Goal: Book appointment/travel/reservation

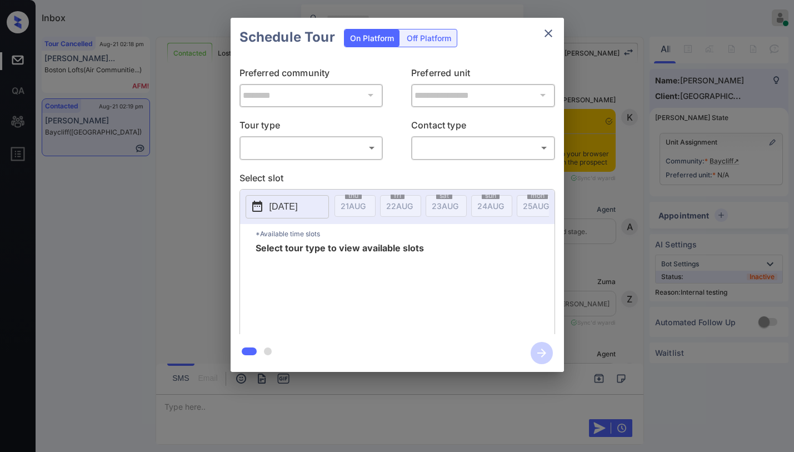
scroll to position [3158, 0]
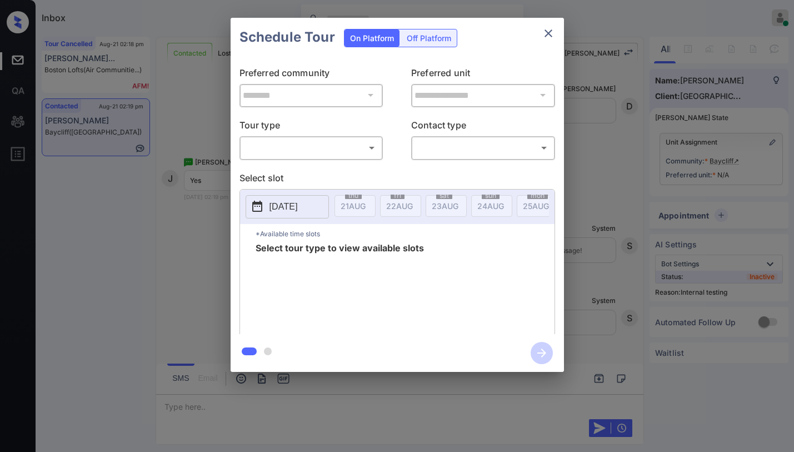
click at [353, 143] on body "Inbox [PERSON_NAME] Online Set yourself offline Set yourself on break Profile S…" at bounding box center [397, 226] width 794 height 452
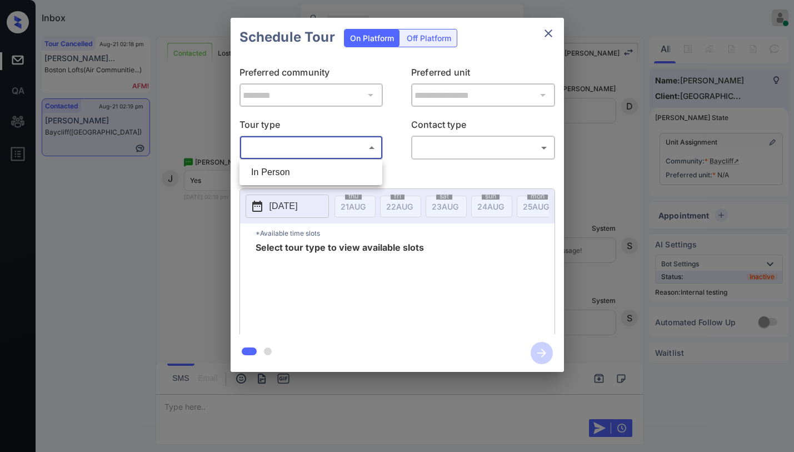
click at [554, 33] on div at bounding box center [397, 226] width 794 height 452
click at [545, 36] on icon "close" at bounding box center [549, 33] width 8 height 8
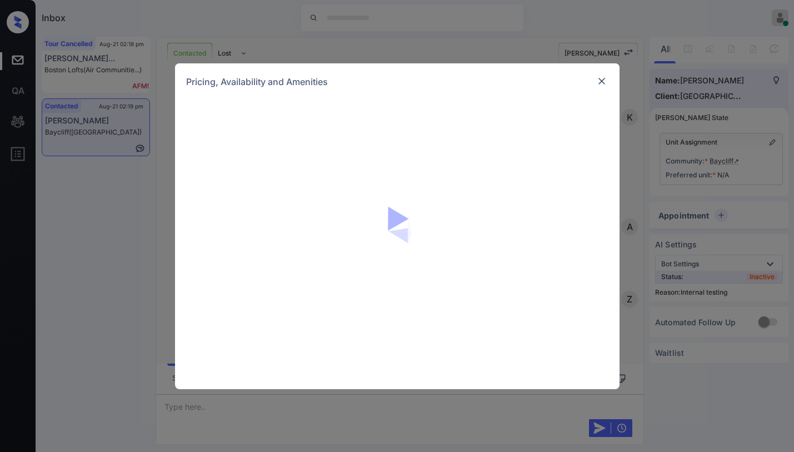
scroll to position [2769, 0]
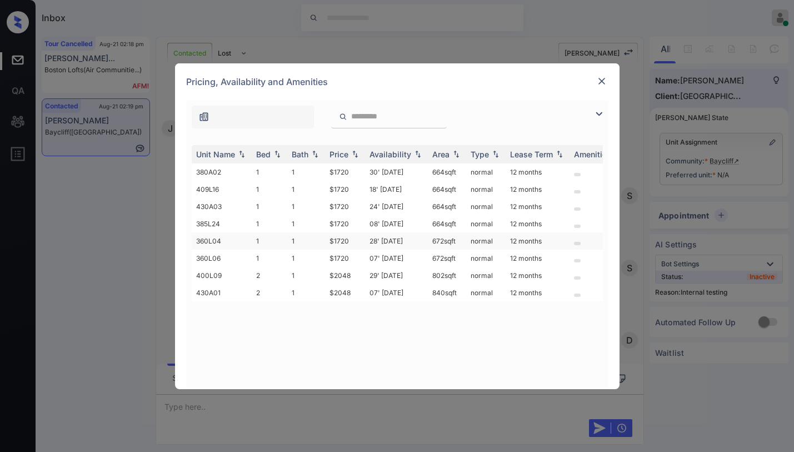
click at [343, 240] on td "$1720" at bounding box center [345, 240] width 40 height 17
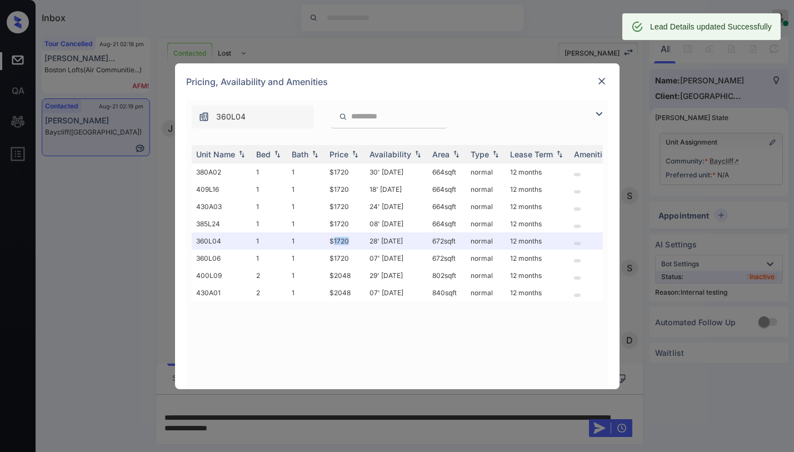
click at [602, 81] on img at bounding box center [601, 81] width 11 height 11
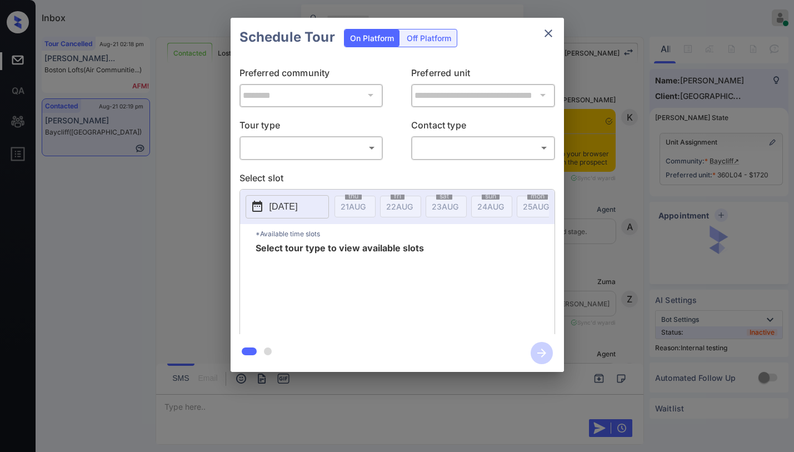
scroll to position [3158, 0]
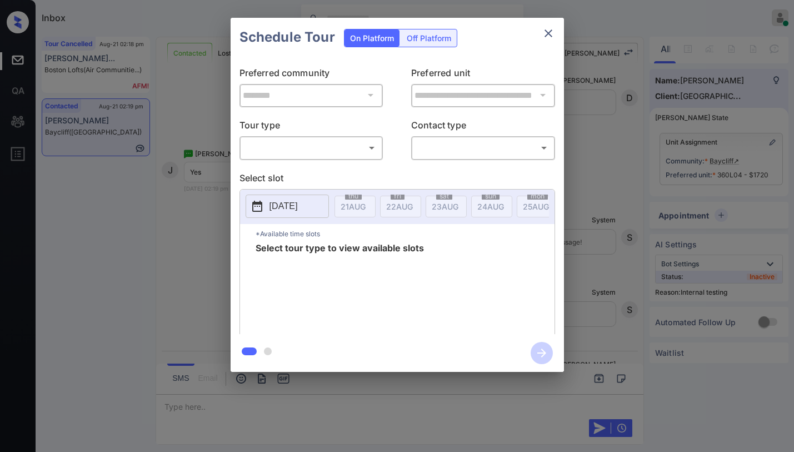
click at [333, 156] on body "Inbox [PERSON_NAME] Online Set yourself offline Set yourself on break Profile S…" at bounding box center [397, 226] width 794 height 452
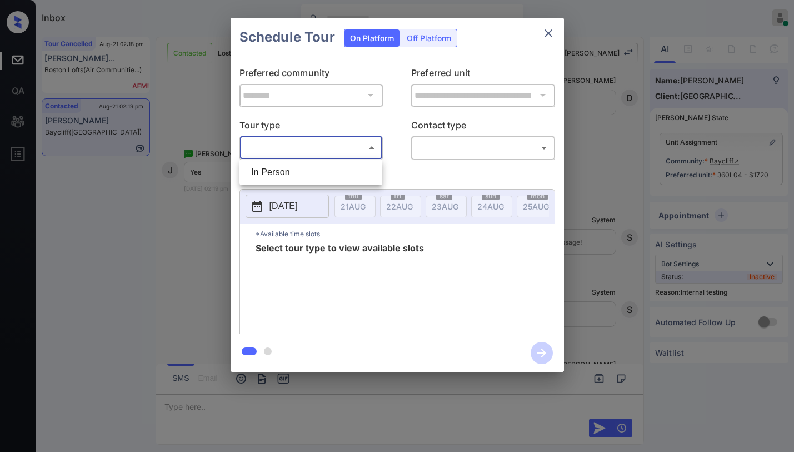
click at [312, 169] on li "In Person" at bounding box center [310, 172] width 137 height 20
type input "********"
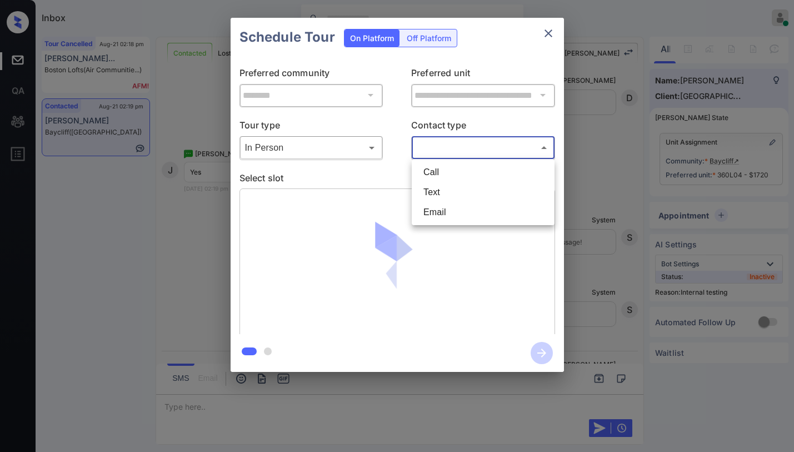
click at [459, 157] on body "Inbox [PERSON_NAME] Online Set yourself offline Set yourself on break Profile S…" at bounding box center [397, 226] width 794 height 452
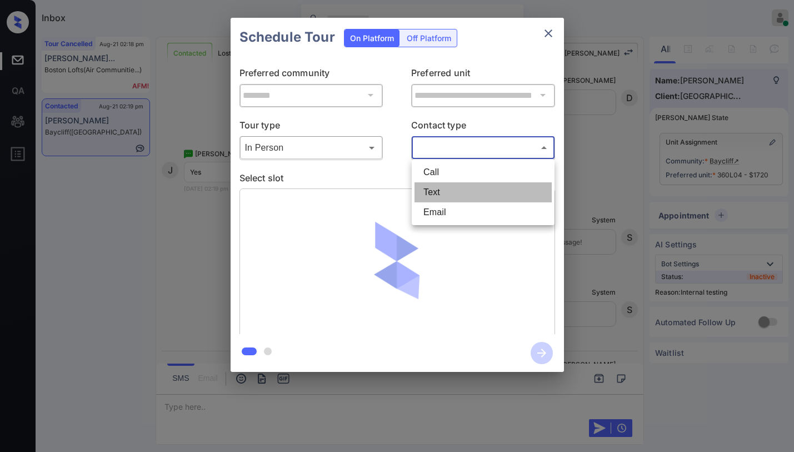
click at [449, 197] on li "Text" at bounding box center [483, 192] width 137 height 20
type input "****"
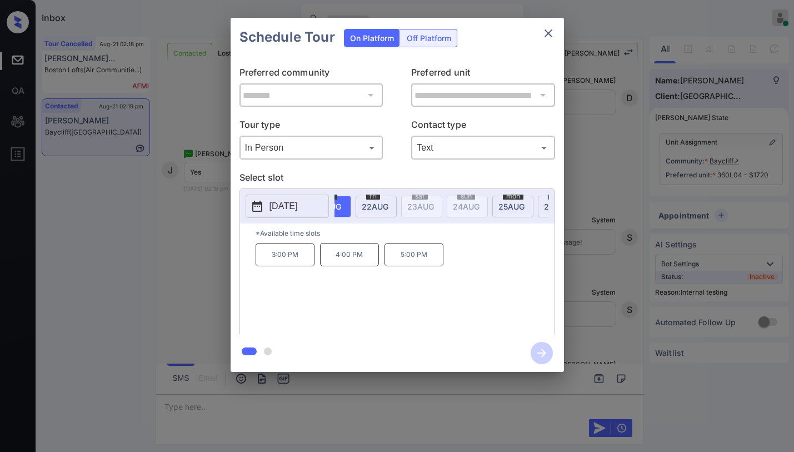
scroll to position [0, 0]
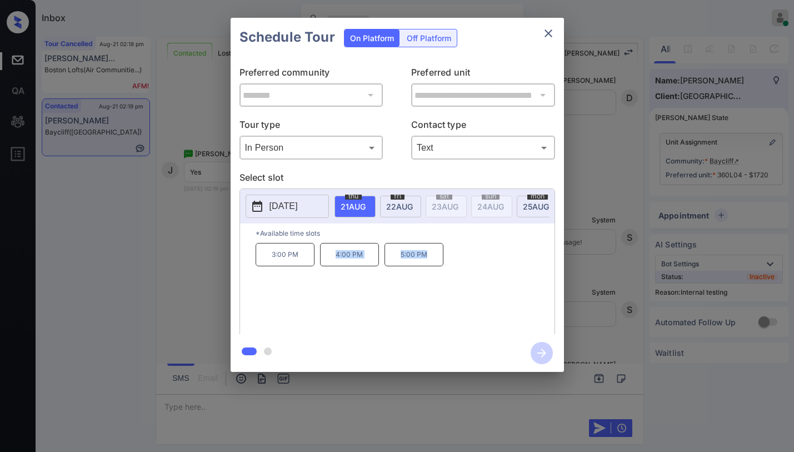
drag, startPoint x: 336, startPoint y: 258, endPoint x: 432, endPoint y: 255, distance: 95.7
click at [432, 255] on div "3:00 PM 4:00 PM 5:00 PM" at bounding box center [405, 287] width 299 height 89
copy div "4:00 PM 5:00 PM"
click at [544, 34] on icon "close" at bounding box center [548, 33] width 13 height 13
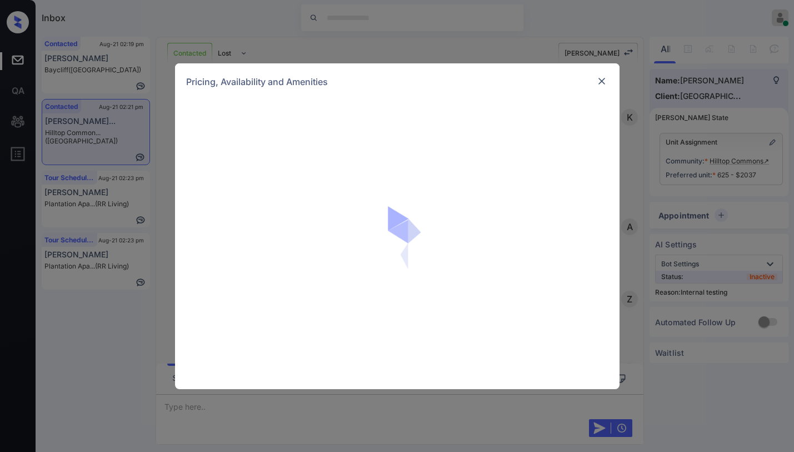
scroll to position [3435, 0]
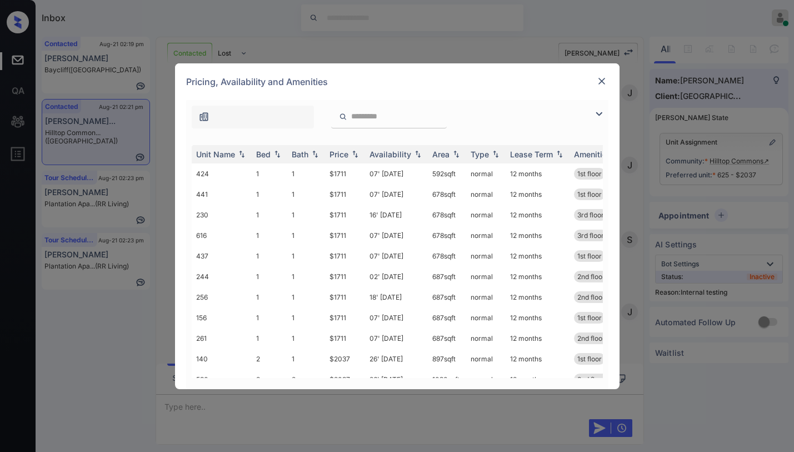
click at [602, 110] on img at bounding box center [598, 113] width 13 height 13
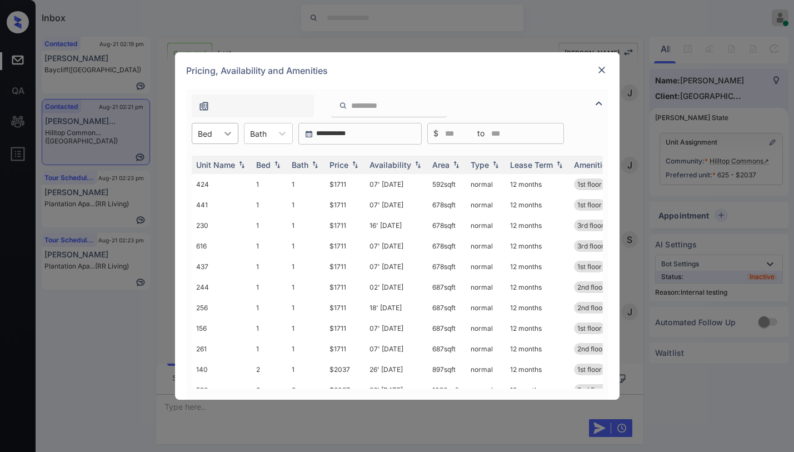
click at [220, 136] on div at bounding box center [228, 133] width 20 height 20
click at [205, 178] on div "2" at bounding box center [215, 181] width 47 height 20
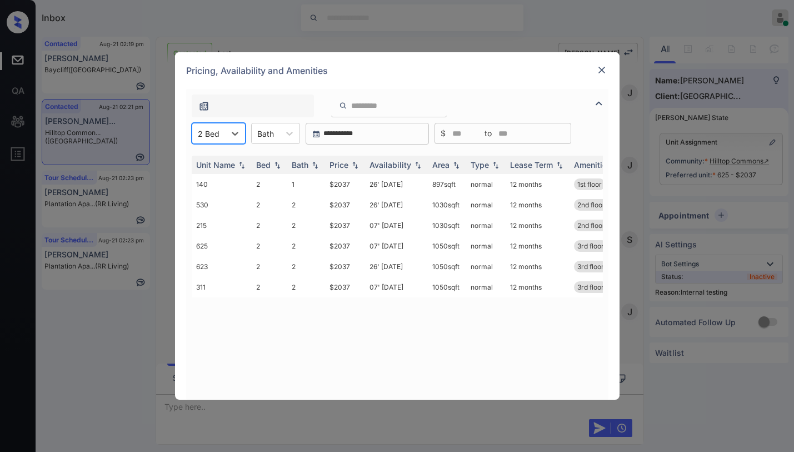
click at [604, 74] on img at bounding box center [601, 69] width 11 height 11
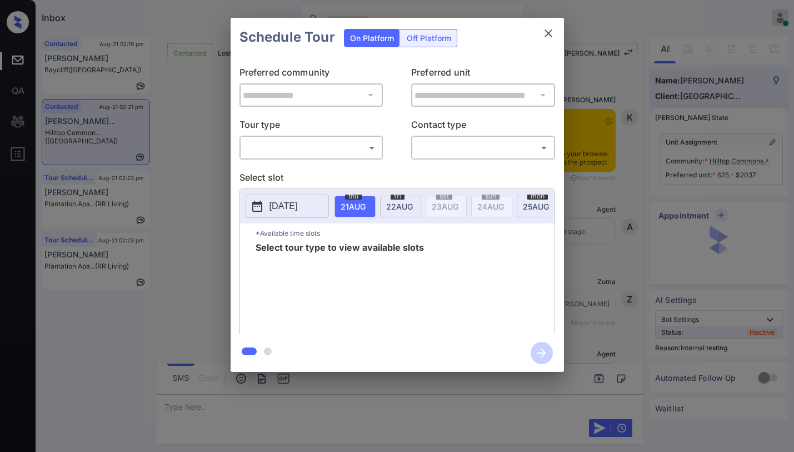
scroll to position [3657, 0]
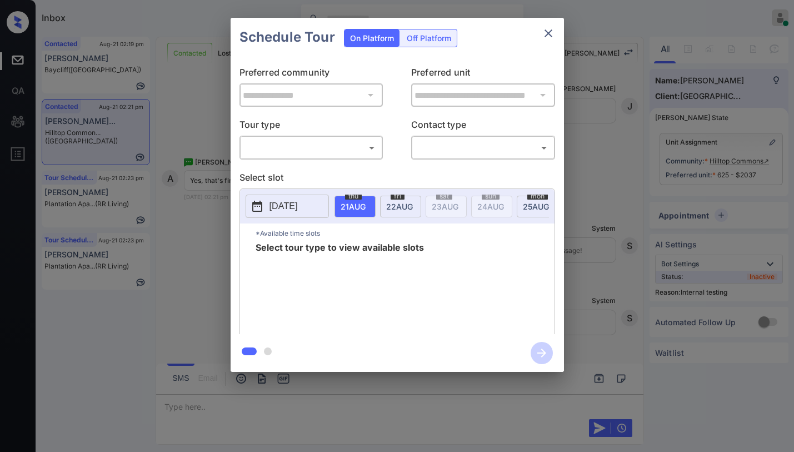
click at [357, 154] on body "Inbox Paolo Gabriel Online Set yourself offline Set yourself on break Profile S…" at bounding box center [397, 226] width 794 height 452
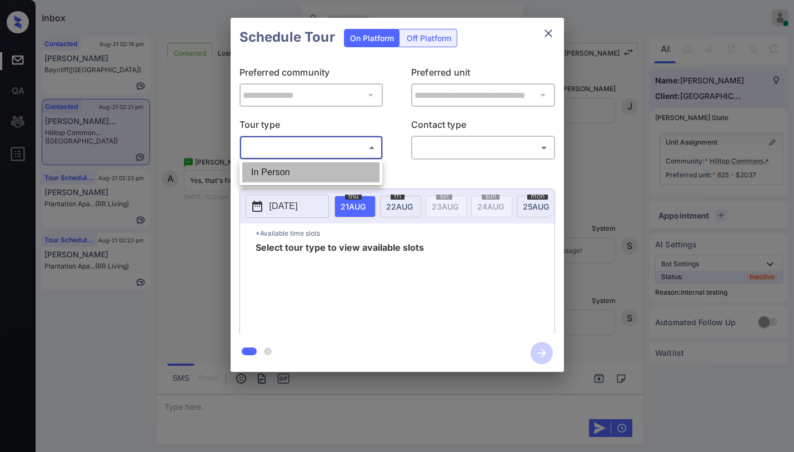
drag, startPoint x: 292, startPoint y: 177, endPoint x: 388, endPoint y: 151, distance: 99.1
click at [293, 177] on li "In Person" at bounding box center [310, 172] width 137 height 20
type input "********"
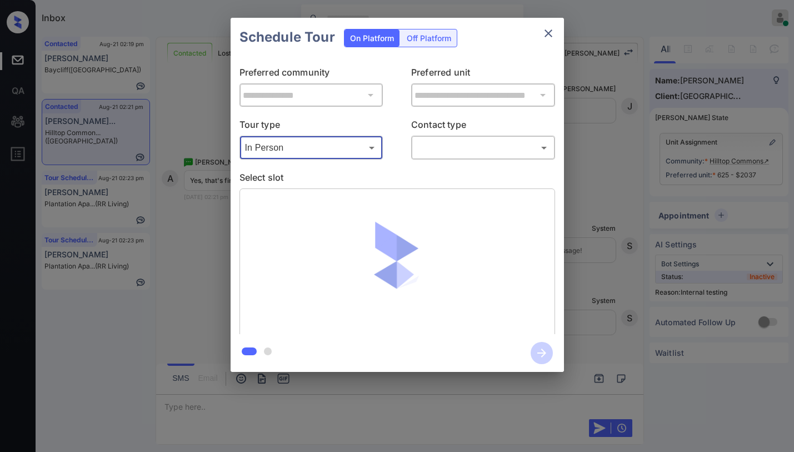
click at [445, 136] on div "​ ​" at bounding box center [483, 148] width 144 height 24
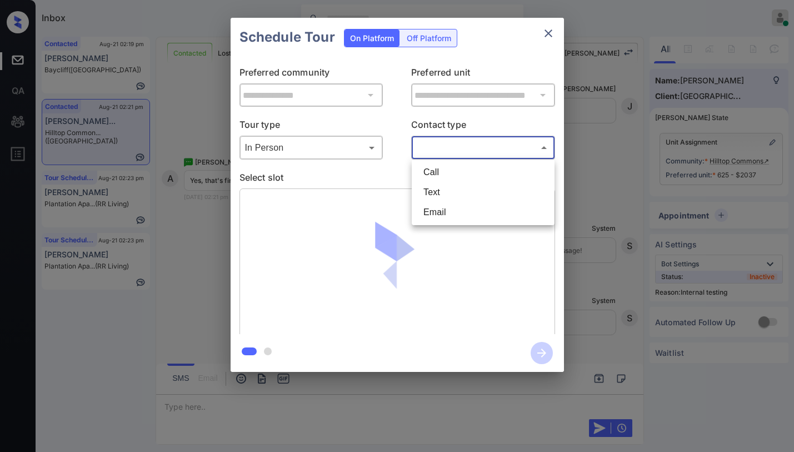
click at [444, 146] on body "Inbox Paolo Gabriel Online Set yourself offline Set yourself on break Profile S…" at bounding box center [397, 226] width 794 height 452
click at [437, 193] on li "Text" at bounding box center [483, 192] width 137 height 20
type input "****"
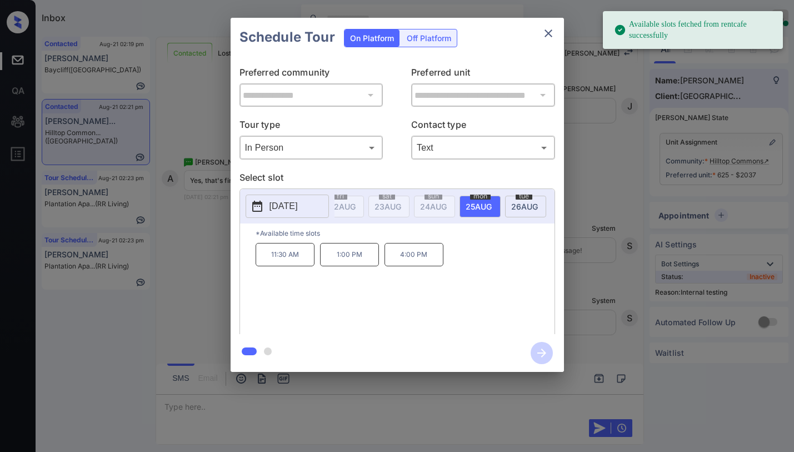
scroll to position [0, 65]
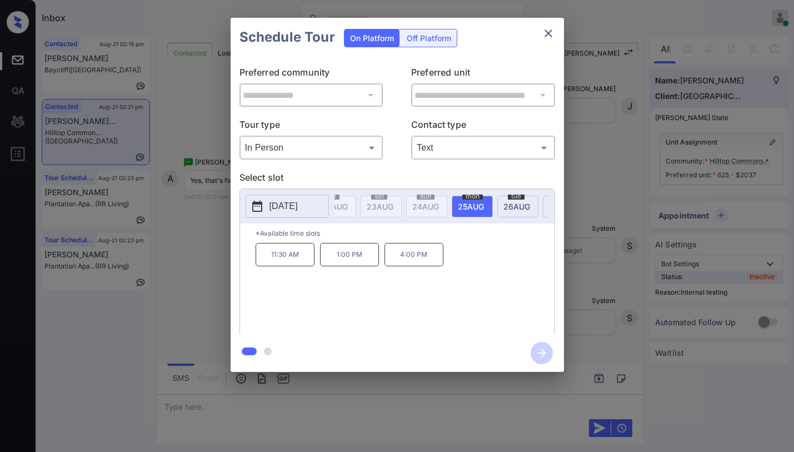
click at [301, 203] on span "25 AUG" at bounding box center [288, 206] width 25 height 9
drag, startPoint x: 343, startPoint y: 256, endPoint x: 446, endPoint y: 252, distance: 102.9
click at [435, 260] on div "11:30 AM 1:00 PM 4:00 PM" at bounding box center [405, 287] width 299 height 89
copy div "11:30 AM 1:00 PM 4:00 PM"
click at [550, 37] on icon "close" at bounding box center [548, 33] width 13 height 13
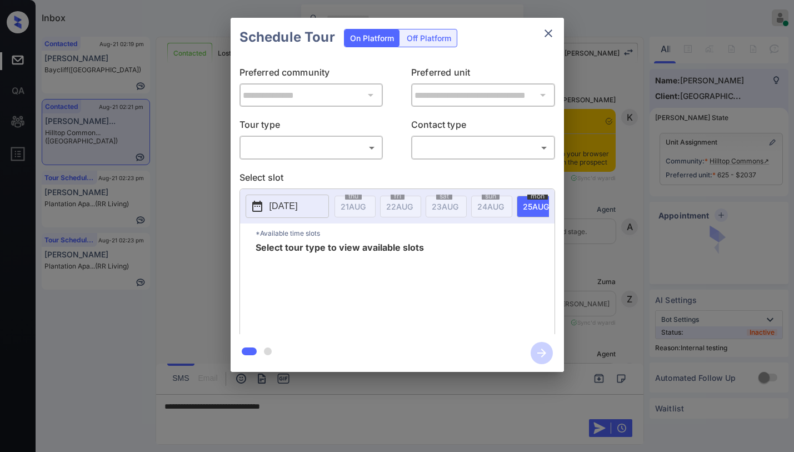
scroll to position [3657, 0]
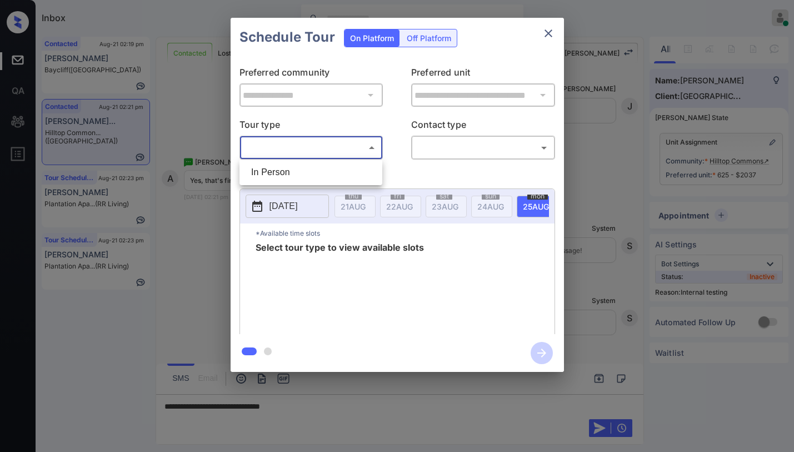
click at [330, 148] on body "Inbox [PERSON_NAME] Online Set yourself offline Set yourself on break Profile S…" at bounding box center [397, 226] width 794 height 452
click at [315, 163] on li "In Person" at bounding box center [310, 172] width 137 height 20
type input "********"
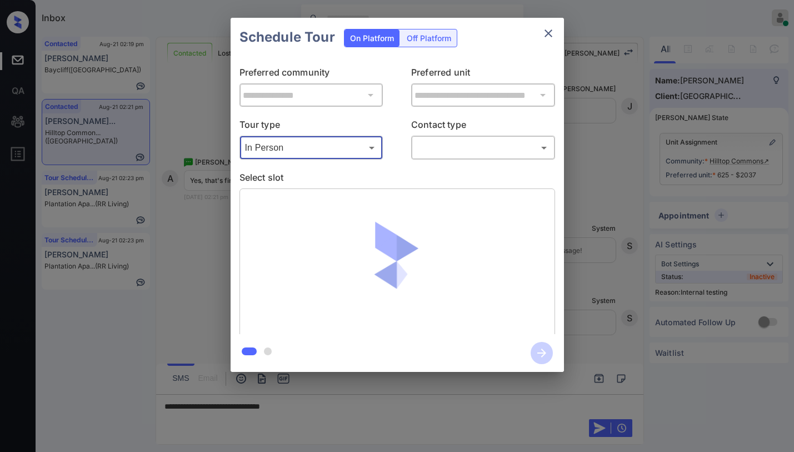
click at [440, 155] on body "Inbox [PERSON_NAME] Online Set yourself offline Set yourself on break Profile S…" at bounding box center [397, 226] width 794 height 452
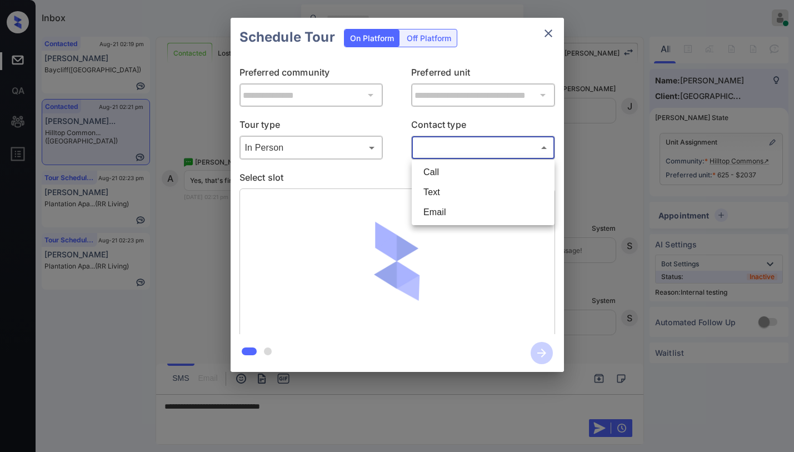
click at [442, 200] on li "Text" at bounding box center [483, 192] width 137 height 20
type input "****"
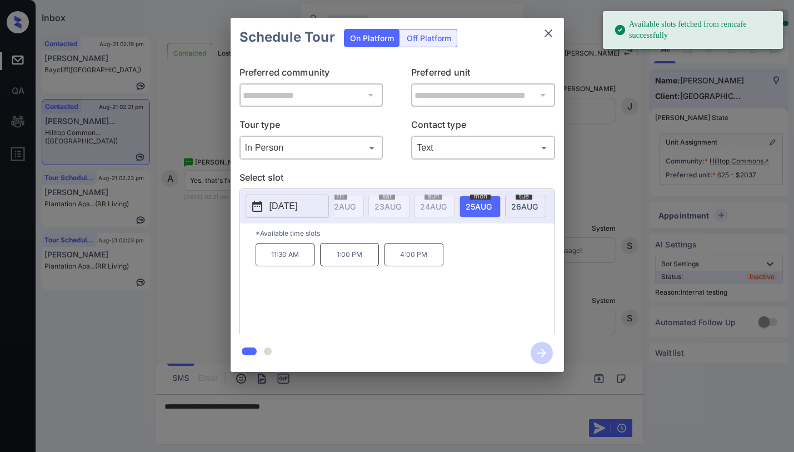
scroll to position [0, 73]
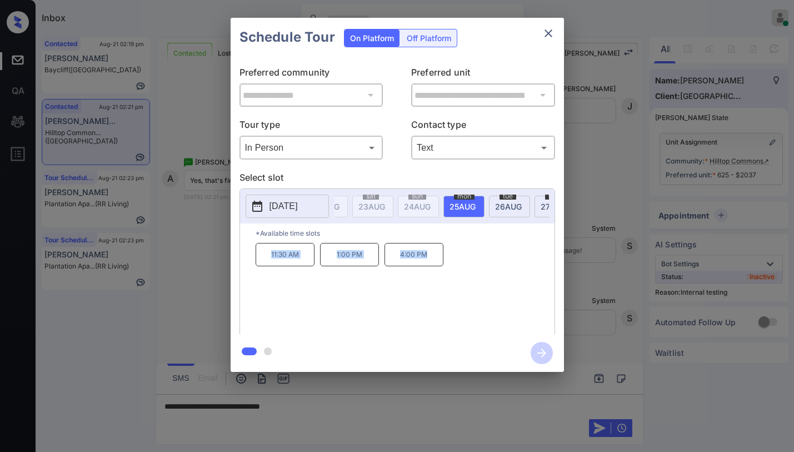
drag, startPoint x: 269, startPoint y: 259, endPoint x: 428, endPoint y: 262, distance: 159.0
click at [428, 262] on div "11:30 AM 1:00 PM 4:00 PM" at bounding box center [405, 287] width 299 height 89
copy div "11:30 AM 1:00 PM 4:00 PM"
click at [551, 30] on icon "close" at bounding box center [548, 33] width 13 height 13
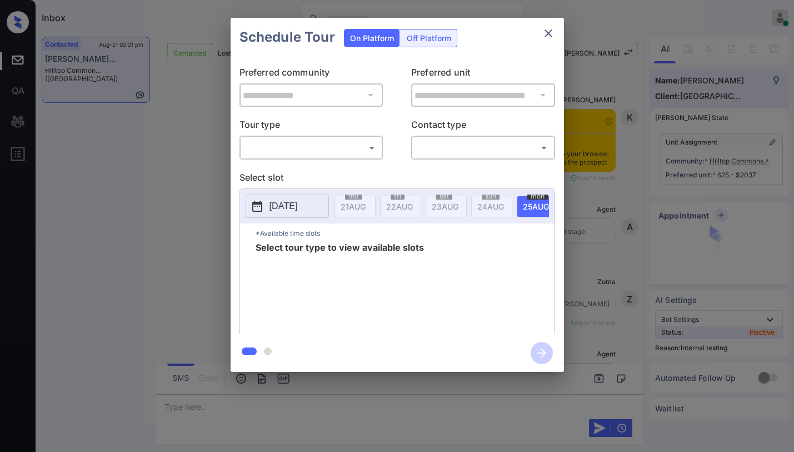
scroll to position [2117, 0]
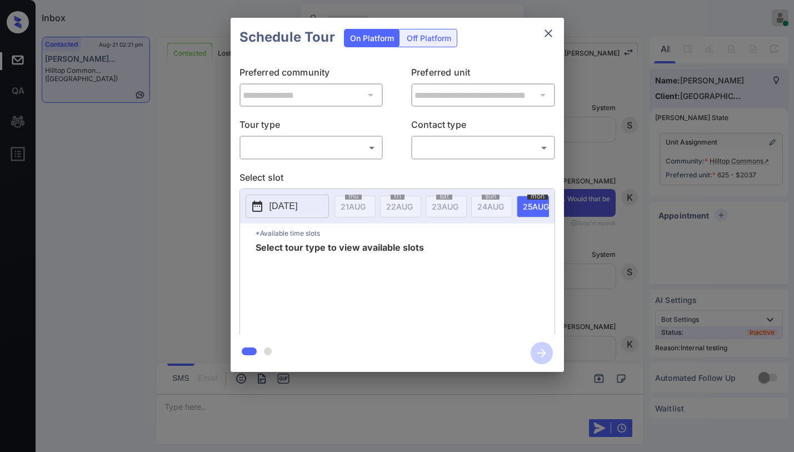
click at [337, 157] on div "​ ​" at bounding box center [312, 148] width 144 height 24
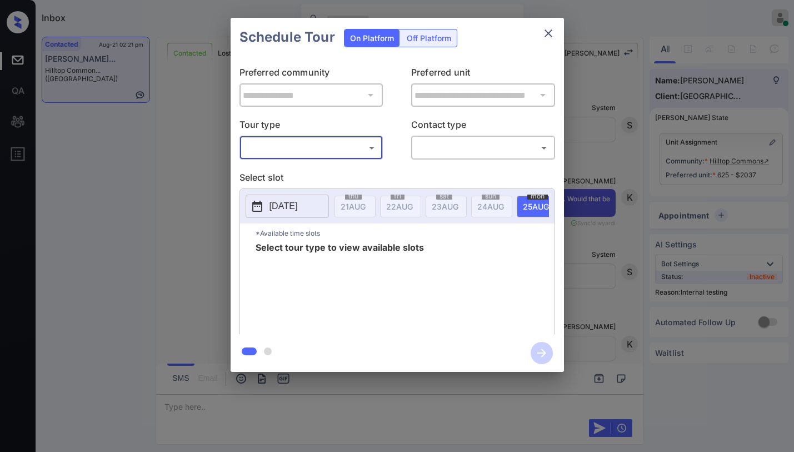
click at [321, 159] on div "​ ​" at bounding box center [312, 148] width 144 height 24
click at [314, 155] on body "Inbox Paolo Gabriel Online Set yourself offline Set yourself on break Profile S…" at bounding box center [397, 226] width 794 height 452
drag, startPoint x: 309, startPoint y: 177, endPoint x: 371, endPoint y: 171, distance: 62.0
click at [312, 177] on li "In Person" at bounding box center [310, 172] width 137 height 20
type input "********"
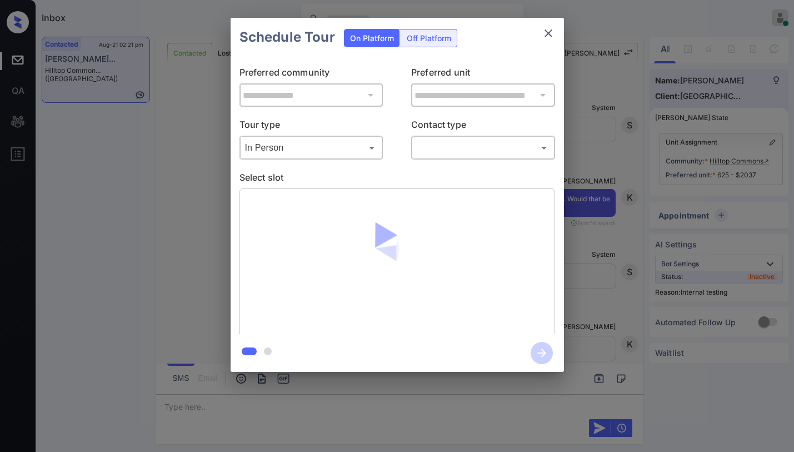
click at [472, 147] on body "Inbox Paolo Gabriel Online Set yourself offline Set yourself on break Profile S…" at bounding box center [397, 226] width 794 height 452
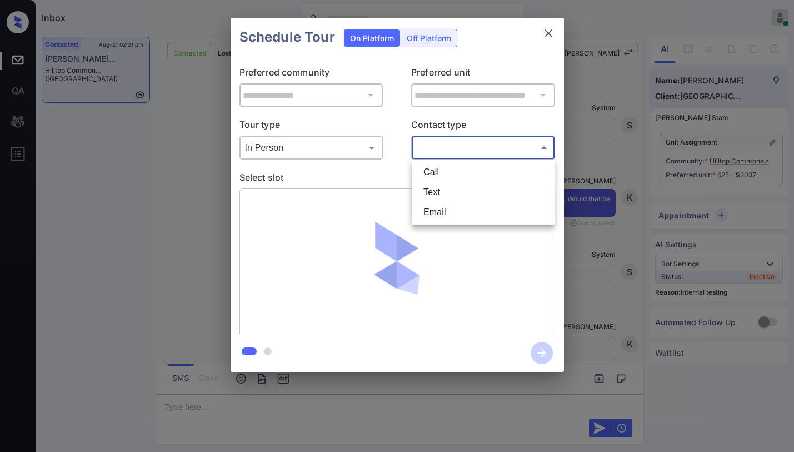
click at [459, 179] on li "Call" at bounding box center [483, 172] width 137 height 20
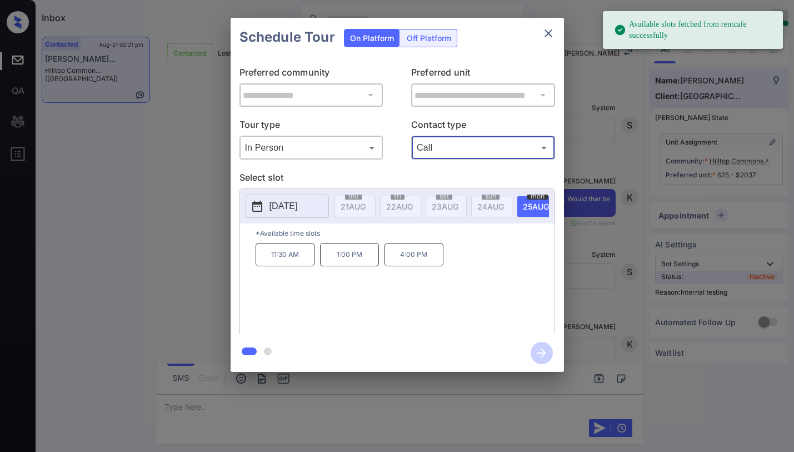
click at [461, 153] on body "Available slots fetched from rentcafe successfully Inbox Paolo Gabriel Online S…" at bounding box center [397, 226] width 794 height 452
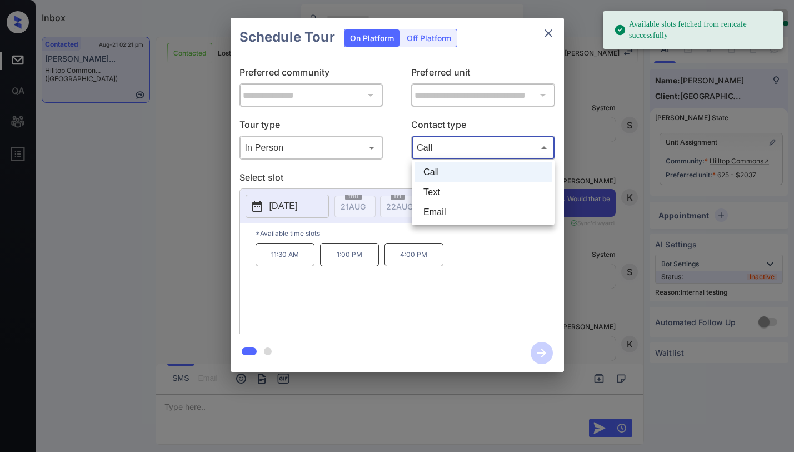
click at [449, 193] on li "Text" at bounding box center [483, 192] width 137 height 20
type input "****"
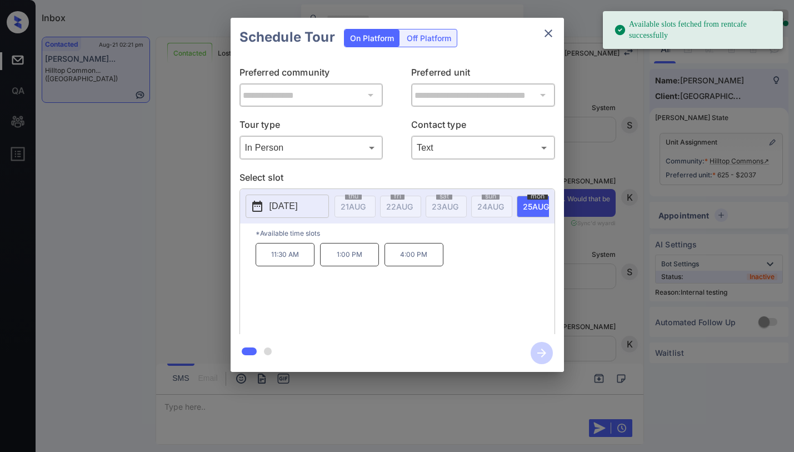
click at [366, 208] on span "25 AUG" at bounding box center [353, 206] width 25 height 9
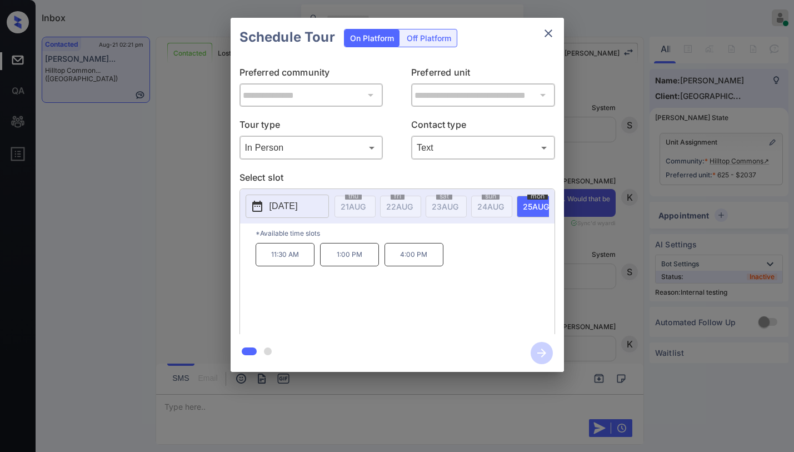
click at [420, 259] on p "4:00 PM" at bounding box center [414, 254] width 59 height 23
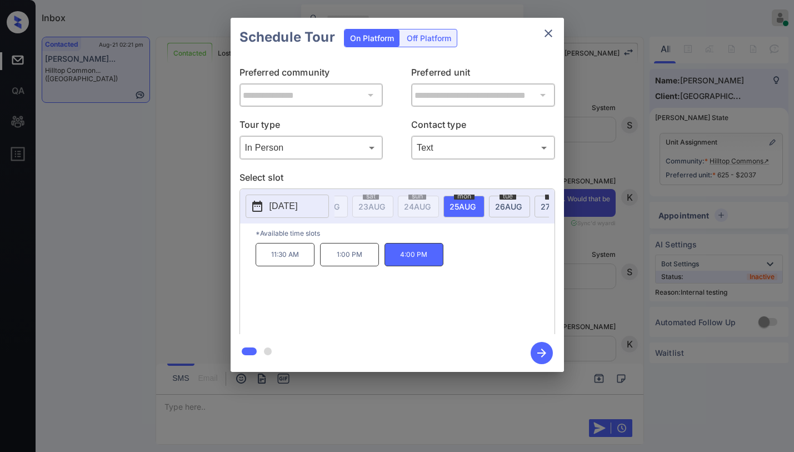
scroll to position [0, 106]
click at [260, 209] on span "25 AUG" at bounding box center [247, 206] width 25 height 9
click at [434, 264] on p "4:00 PM" at bounding box center [414, 254] width 59 height 23
click at [539, 348] on icon "button" at bounding box center [542, 353] width 22 height 22
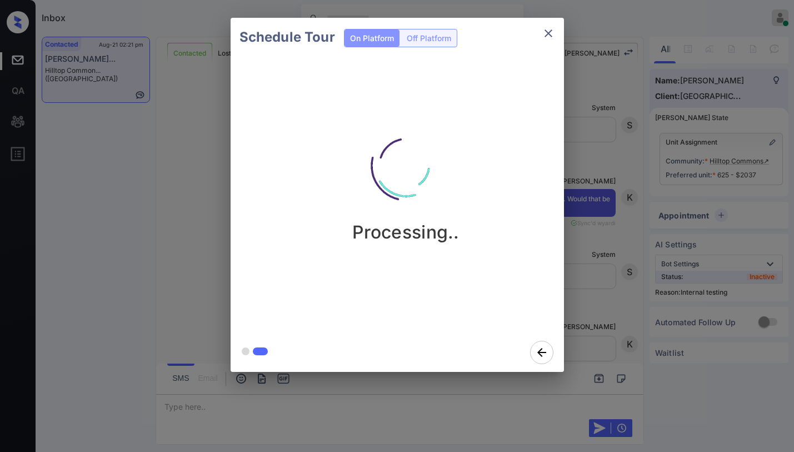
click at [554, 71] on div "Processing.." at bounding box center [406, 195] width 351 height 276
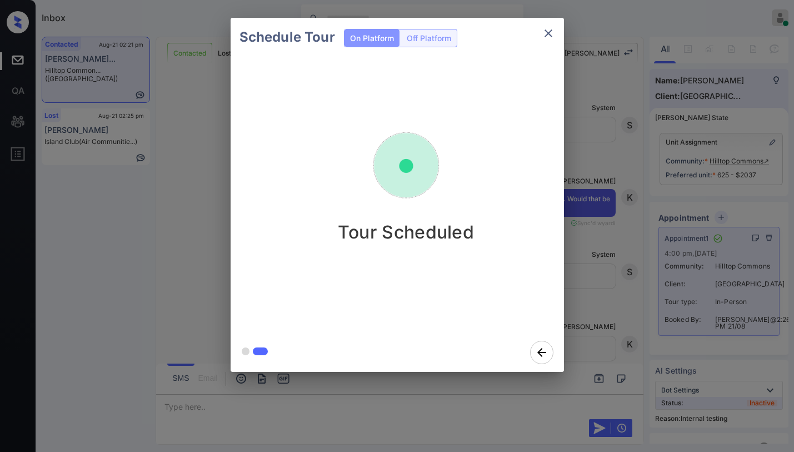
click at [544, 34] on icon "close" at bounding box center [548, 33] width 13 height 13
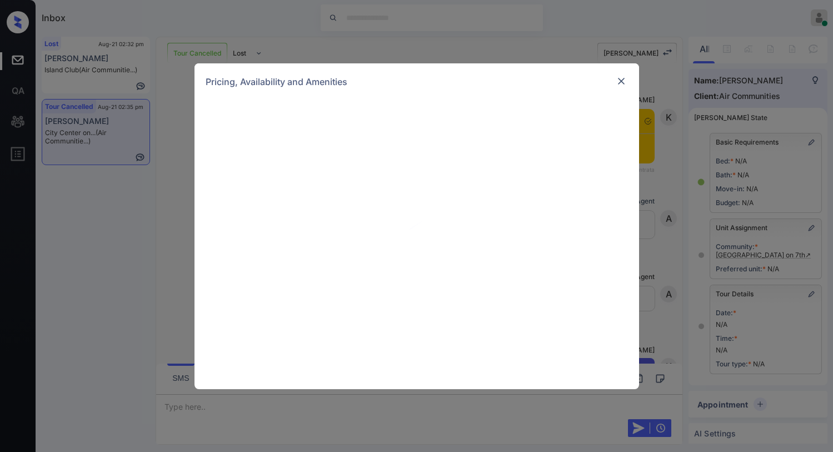
scroll to position [54, 0]
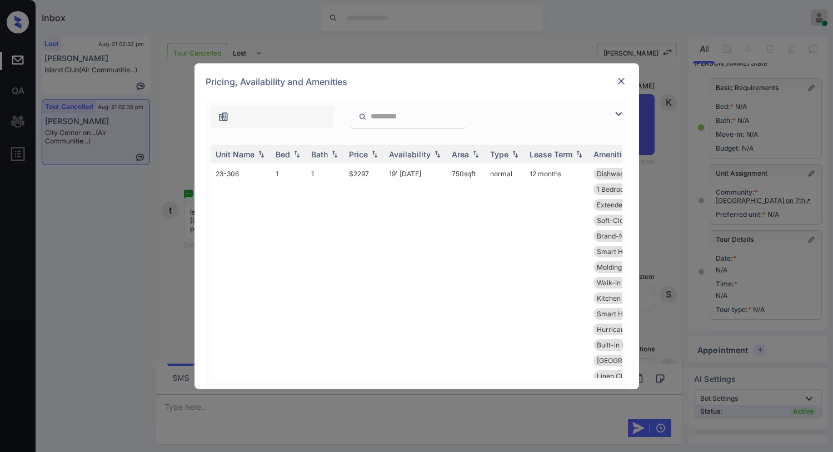
click at [618, 115] on img at bounding box center [618, 113] width 13 height 13
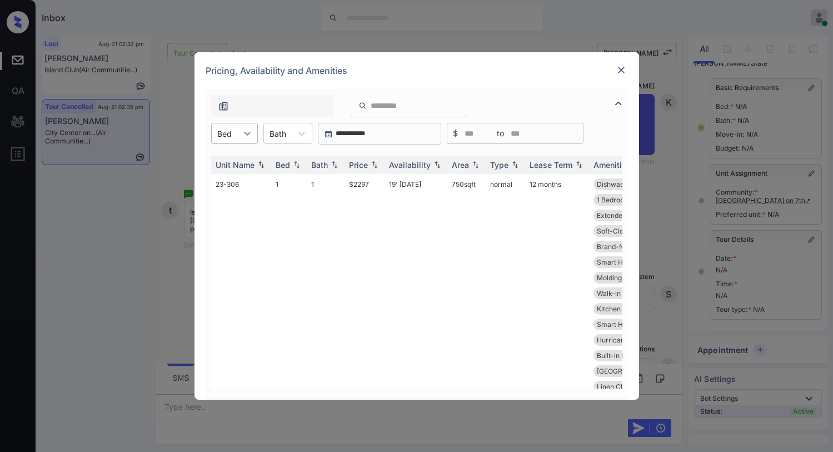
click at [250, 133] on icon at bounding box center [247, 133] width 11 height 11
click at [222, 190] on div "2" at bounding box center [234, 181] width 47 height 20
click at [365, 165] on div "Price" at bounding box center [358, 164] width 19 height 9
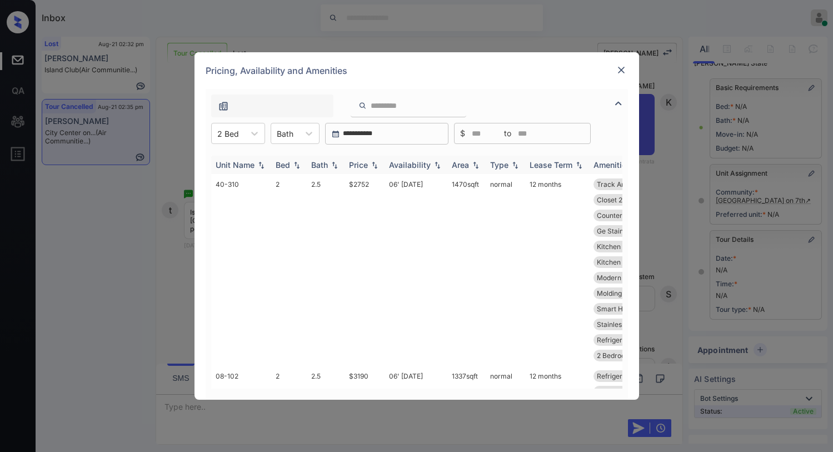
click at [365, 165] on div "Price" at bounding box center [358, 164] width 19 height 9
click at [367, 164] on div "Price" at bounding box center [358, 164] width 19 height 9
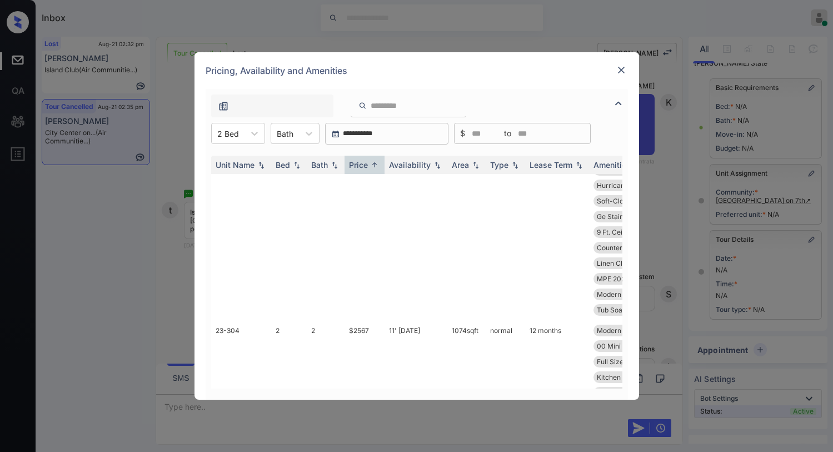
scroll to position [0, 0]
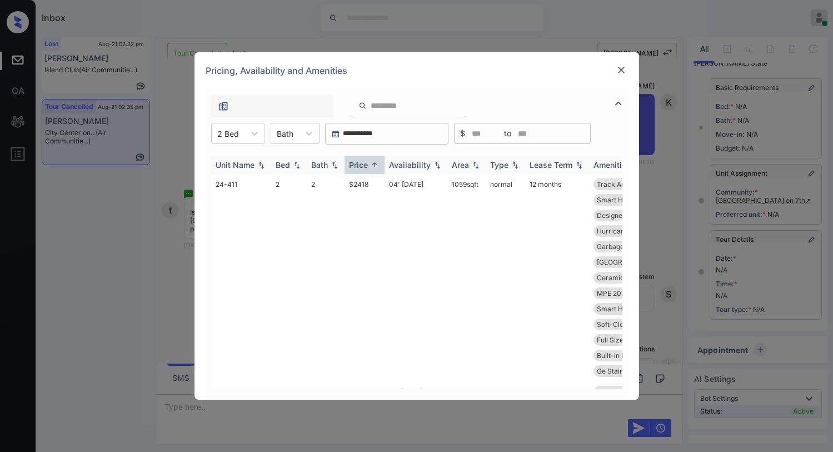
click at [368, 166] on div "Price" at bounding box center [364, 164] width 31 height 9
click at [367, 164] on div "Price" at bounding box center [358, 164] width 19 height 9
click at [614, 68] on div "Pricing, Availability and Amenities" at bounding box center [417, 70] width 445 height 37
click at [618, 69] on img at bounding box center [621, 69] width 11 height 11
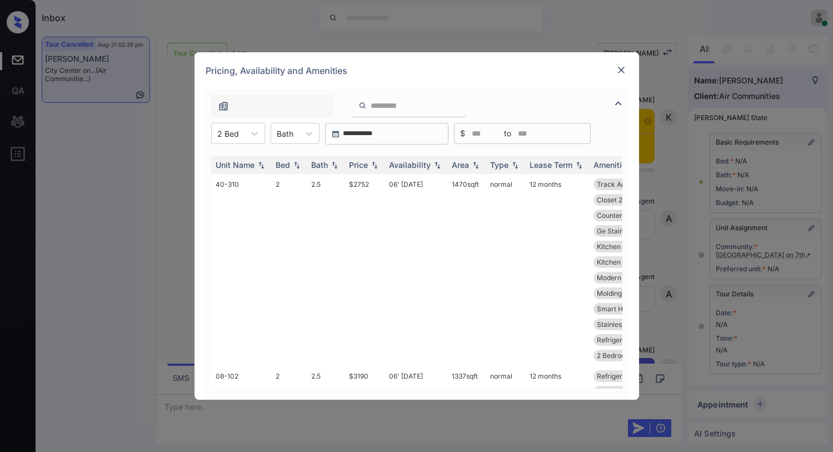
scroll to position [110, 0]
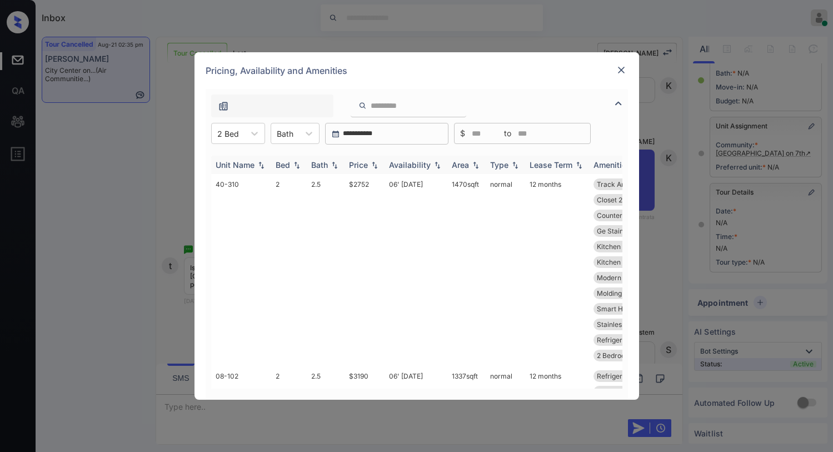
click at [402, 163] on div "Availability" at bounding box center [410, 164] width 42 height 9
click at [407, 164] on div "Availability" at bounding box center [410, 164] width 42 height 9
click at [409, 168] on div "Availability" at bounding box center [410, 164] width 42 height 9
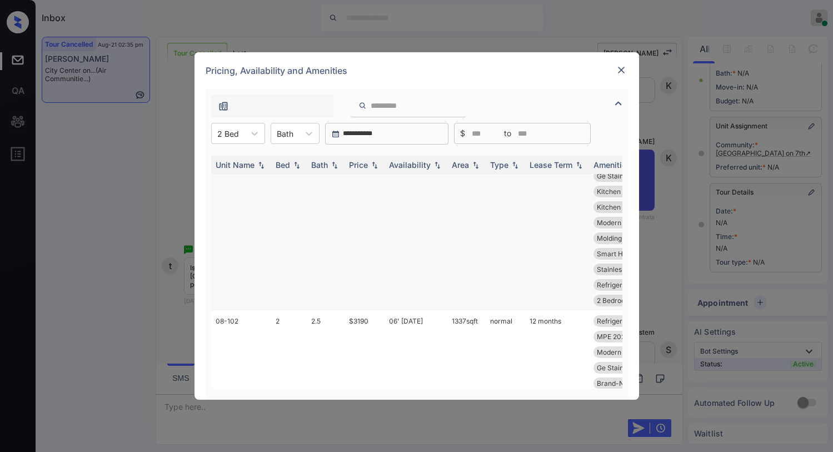
scroll to position [0, 0]
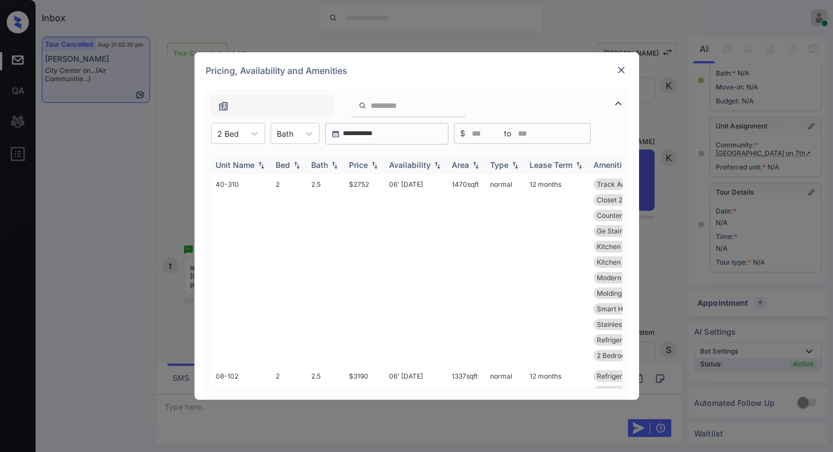
click at [365, 164] on div "Price" at bounding box center [358, 164] width 19 height 9
click at [365, 163] on div "Price" at bounding box center [358, 164] width 19 height 9
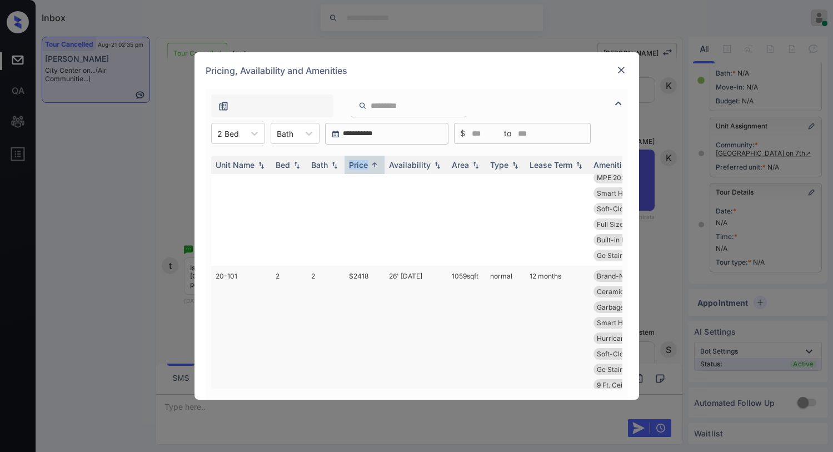
scroll to position [111, 0]
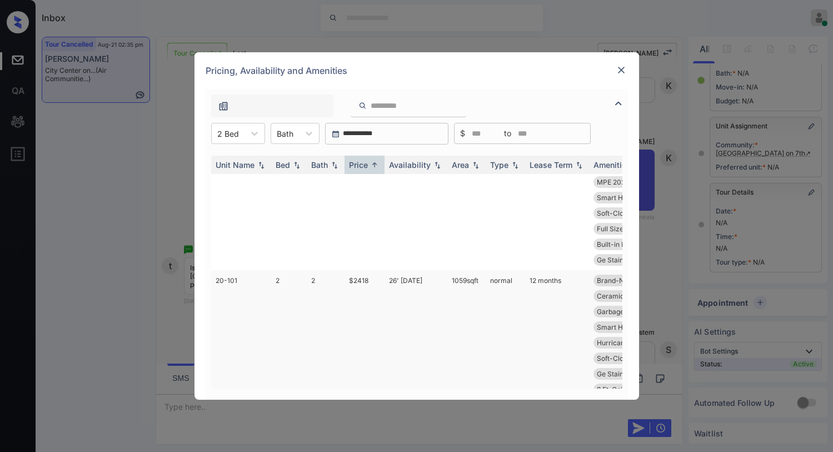
click at [365, 282] on td "$2418" at bounding box center [365, 373] width 40 height 207
click at [364, 282] on td "$2418" at bounding box center [365, 373] width 40 height 207
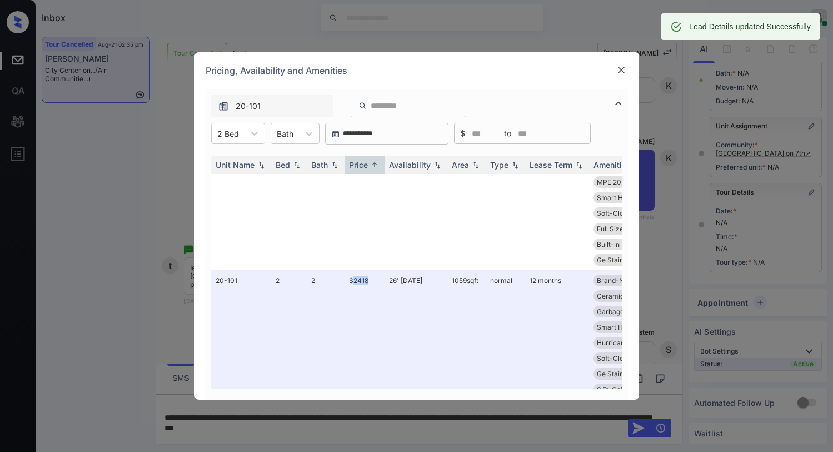
click at [622, 72] on img at bounding box center [621, 69] width 11 height 11
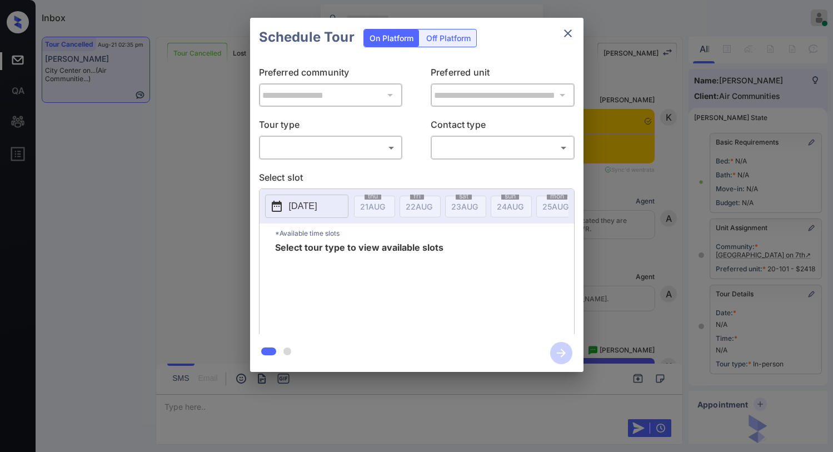
scroll to position [110, 0]
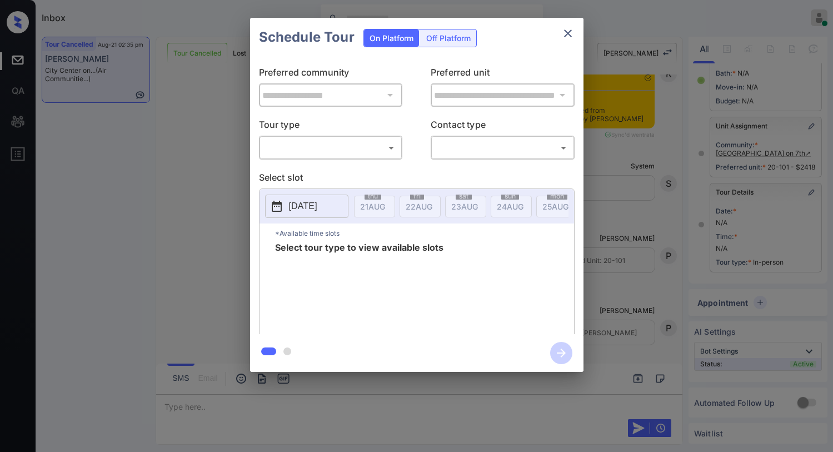
click at [566, 34] on icon "close" at bounding box center [567, 33] width 13 height 13
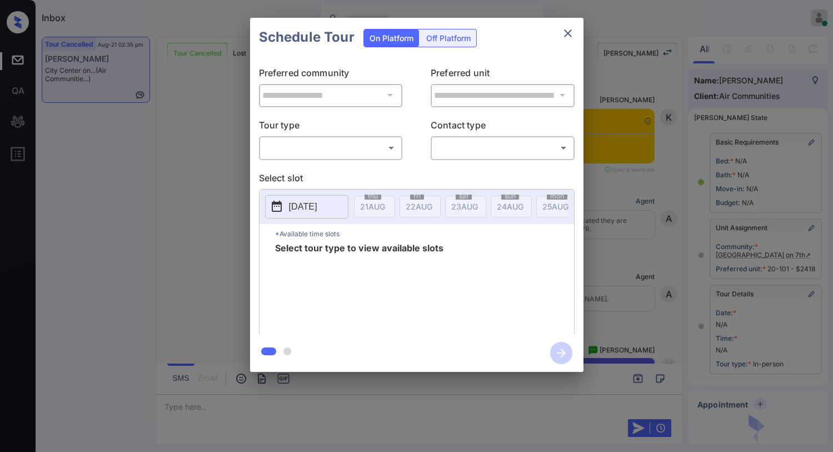
scroll to position [110, 0]
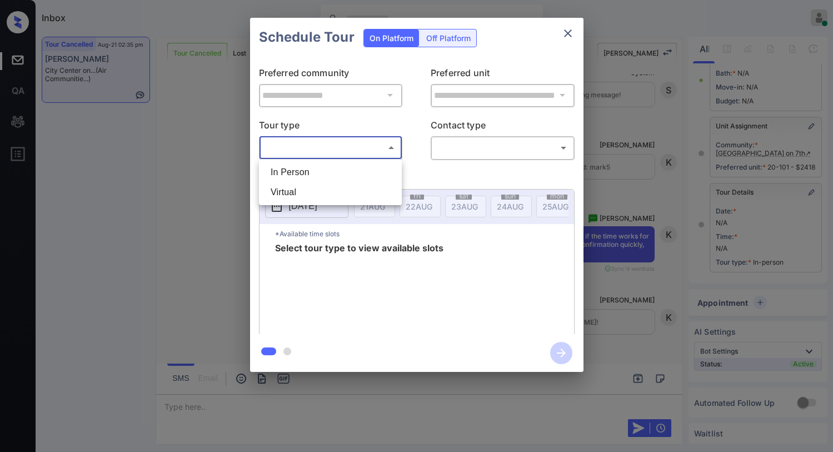
click at [367, 155] on body "Inbox [PERSON_NAME] Online Set yourself offline Set yourself on break Profile S…" at bounding box center [416, 226] width 833 height 452
click at [327, 173] on li "In Person" at bounding box center [330, 172] width 137 height 20
type input "********"
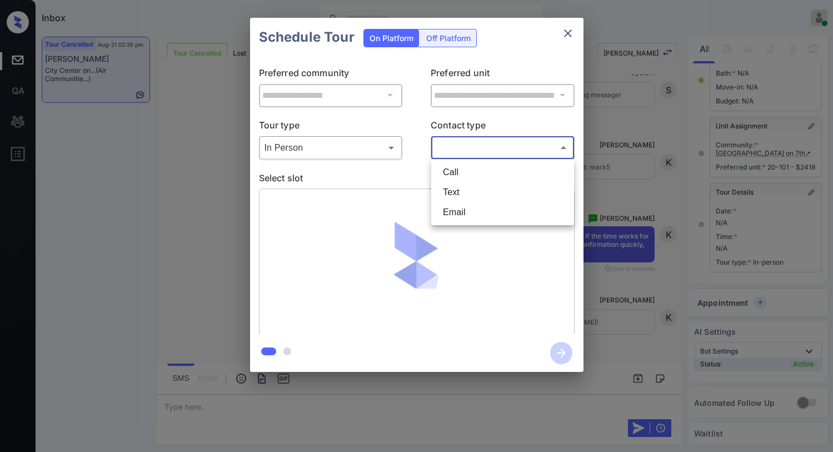
click at [454, 148] on body "Inbox Paolo Gabriel Online Set yourself offline Set yourself on break Profile S…" at bounding box center [416, 226] width 833 height 452
click at [468, 198] on li "Text" at bounding box center [502, 192] width 137 height 20
type input "****"
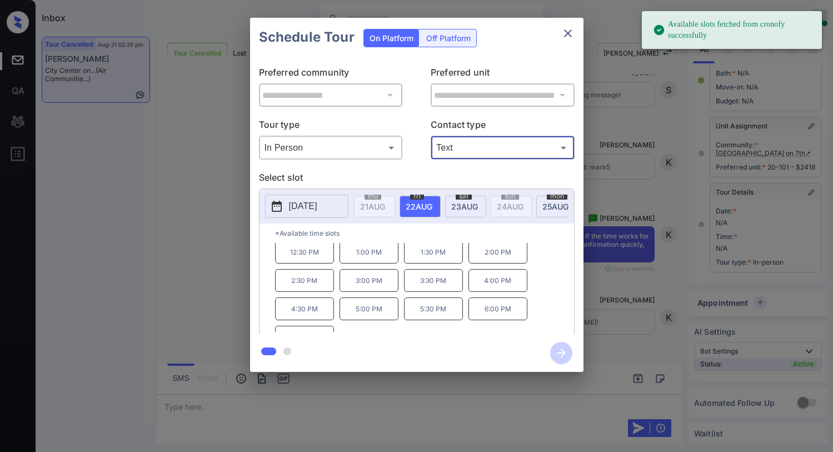
scroll to position [47, 0]
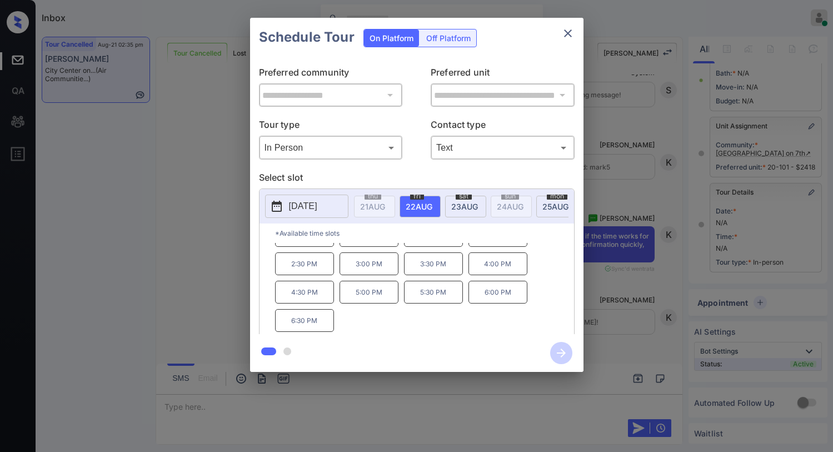
click at [381, 296] on p "5:00 PM" at bounding box center [369, 292] width 59 height 23
click at [553, 346] on icon "button" at bounding box center [561, 353] width 22 height 22
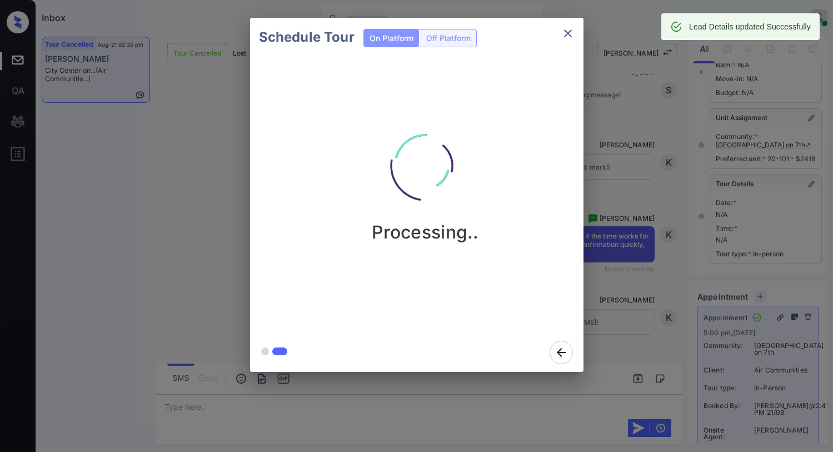
click at [519, 106] on div "Processing.." at bounding box center [425, 195] width 351 height 276
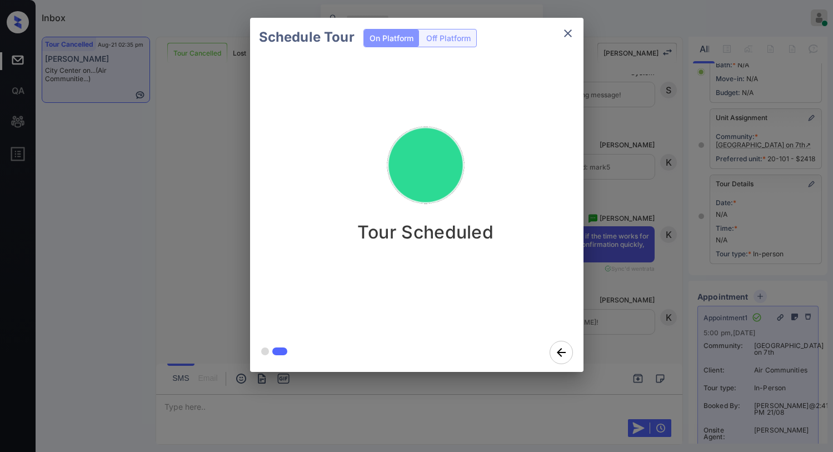
click at [572, 35] on icon "close" at bounding box center [567, 33] width 13 height 13
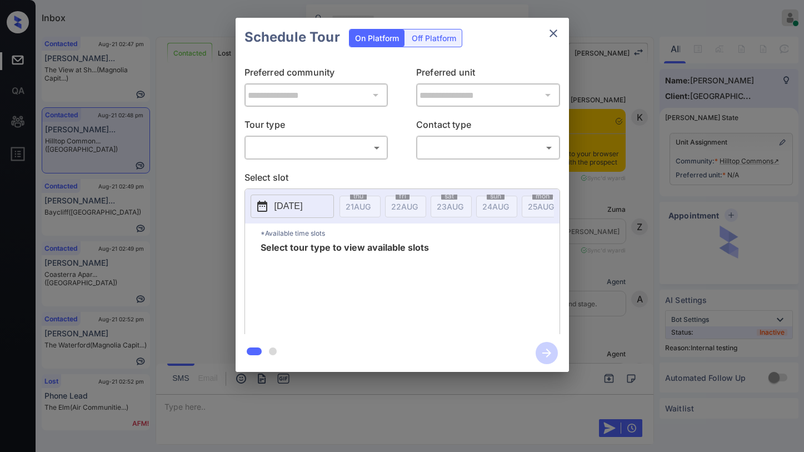
scroll to position [1796, 0]
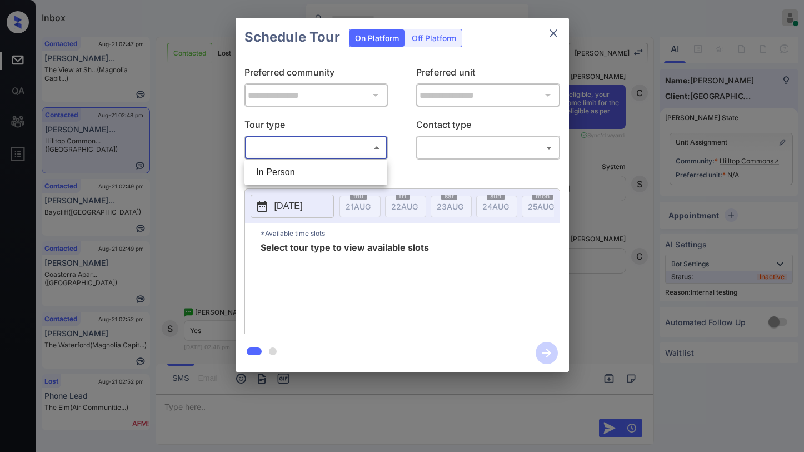
click at [353, 151] on body "Inbox Paolo Gabriel Online Set yourself offline Set yourself on break Profile S…" at bounding box center [402, 226] width 804 height 452
click at [329, 170] on li "In Person" at bounding box center [315, 172] width 137 height 20
type input "********"
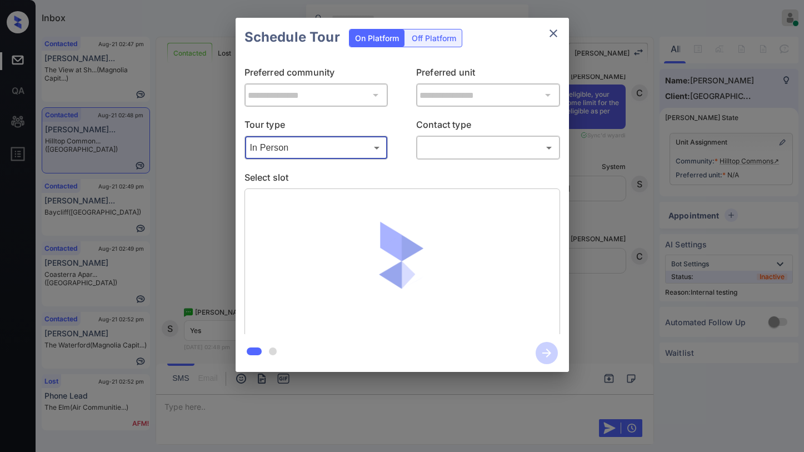
click at [455, 131] on p "Contact type" at bounding box center [488, 127] width 144 height 18
click at [557, 34] on icon "close" at bounding box center [553, 33] width 13 height 13
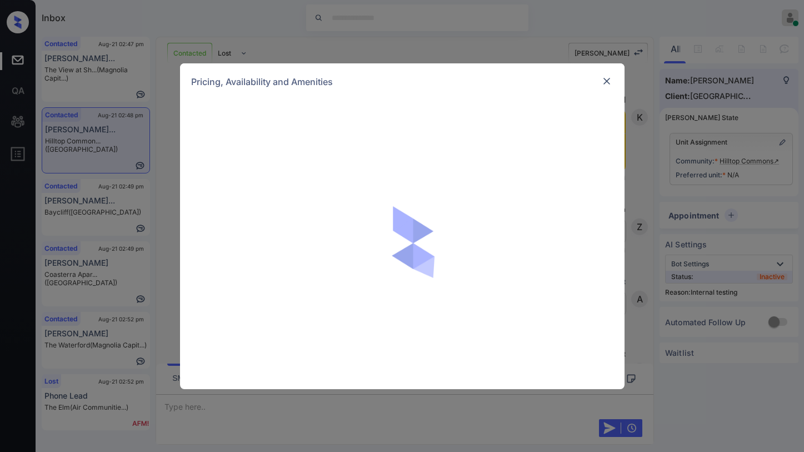
scroll to position [1796, 0]
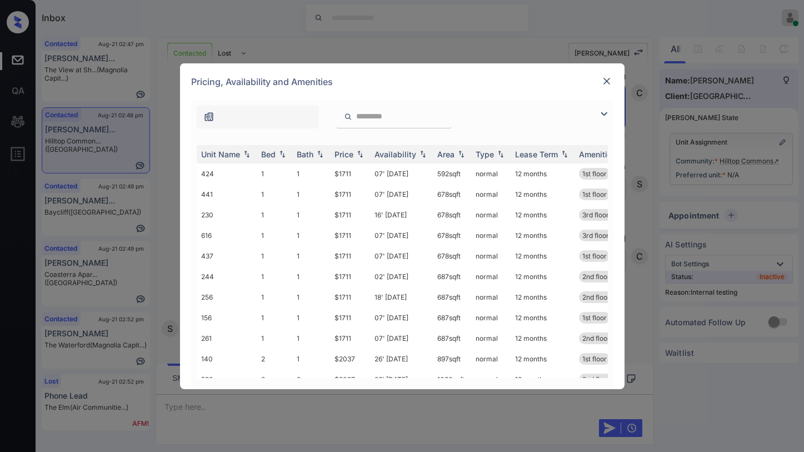
click at [602, 118] on img at bounding box center [603, 113] width 13 height 13
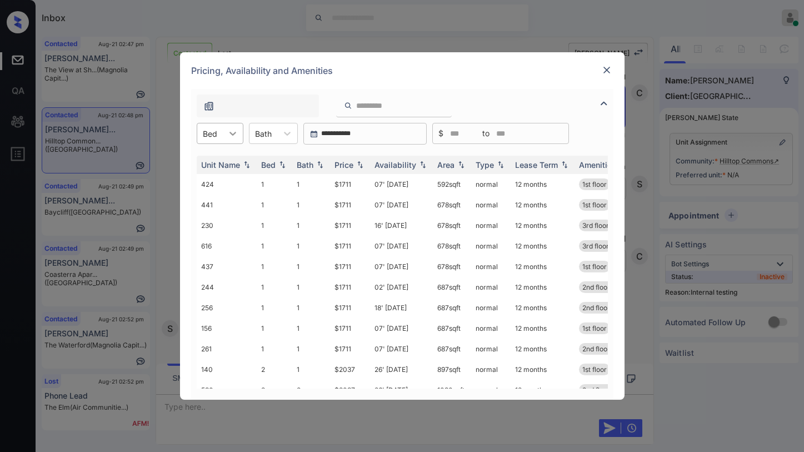
click at [240, 131] on div at bounding box center [233, 133] width 20 height 20
click at [227, 175] on div "2" at bounding box center [220, 181] width 47 height 20
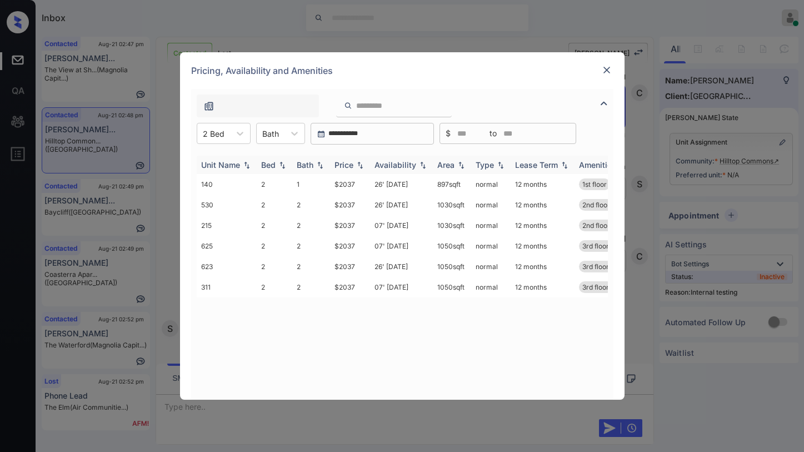
click at [341, 163] on div "Price" at bounding box center [344, 164] width 19 height 9
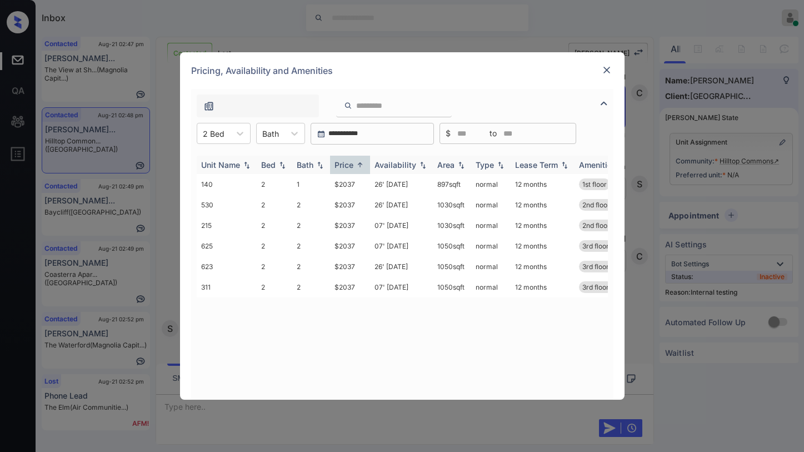
click at [341, 163] on div "Price" at bounding box center [344, 164] width 19 height 9
click at [342, 163] on div "Price" at bounding box center [344, 164] width 19 height 9
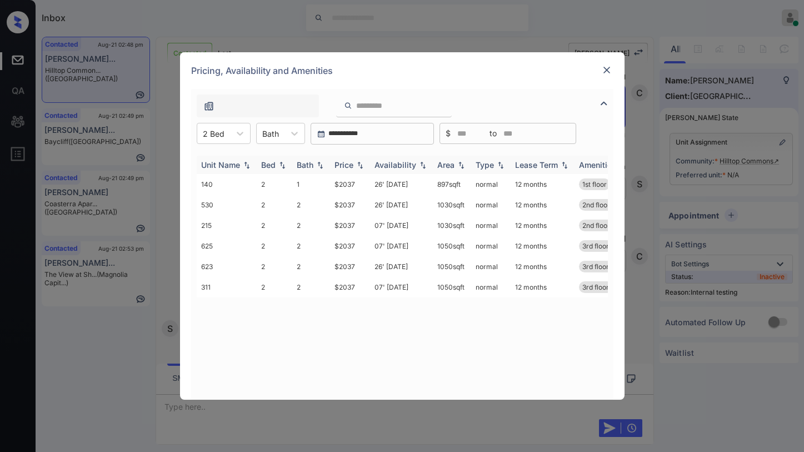
click at [346, 165] on div "Price" at bounding box center [344, 164] width 19 height 9
click at [346, 164] on div "Price" at bounding box center [344, 164] width 19 height 9
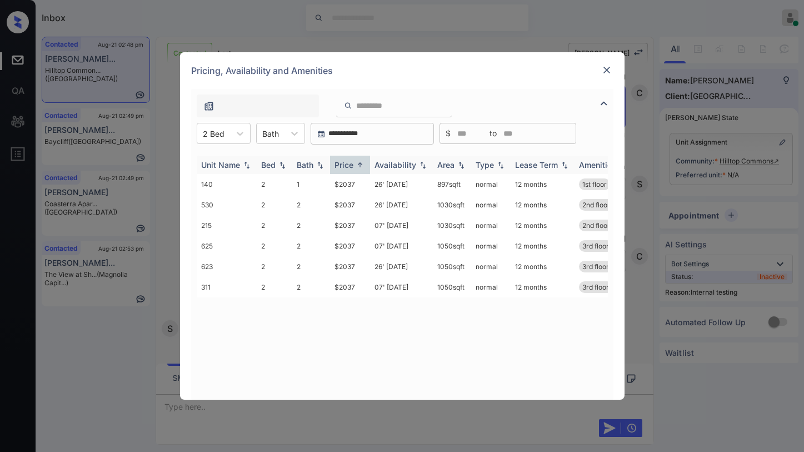
click at [346, 164] on div "Price" at bounding box center [344, 164] width 19 height 9
click at [345, 244] on td "$2037" at bounding box center [350, 246] width 40 height 21
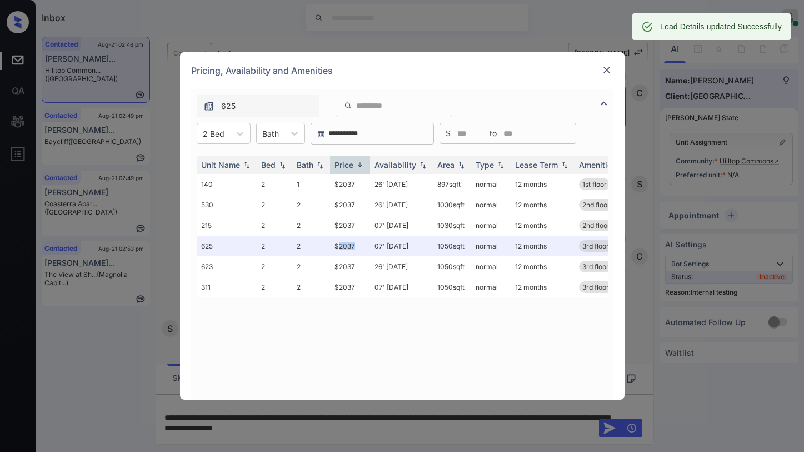
click at [609, 69] on img at bounding box center [606, 69] width 11 height 11
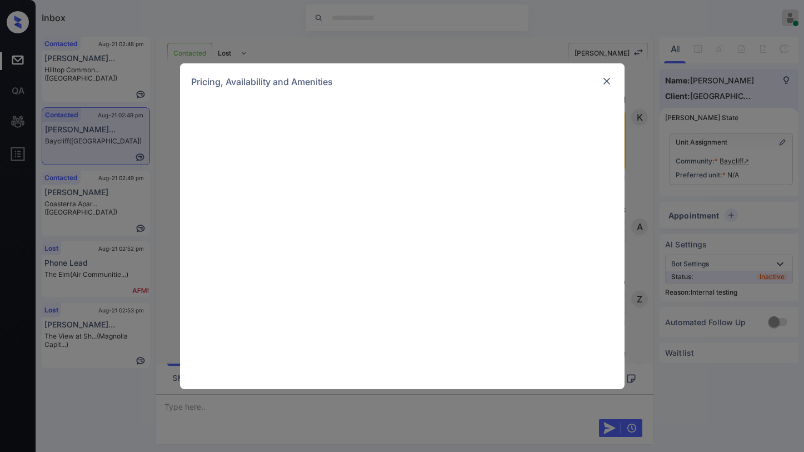
scroll to position [1443, 0]
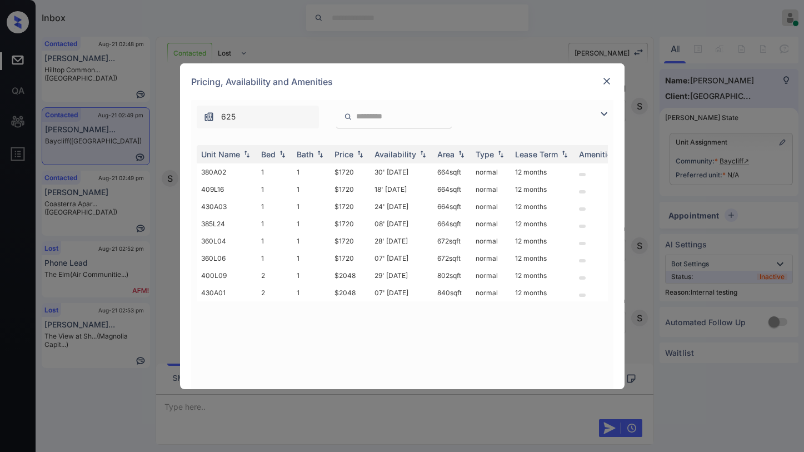
click at [602, 114] on img at bounding box center [603, 113] width 13 height 13
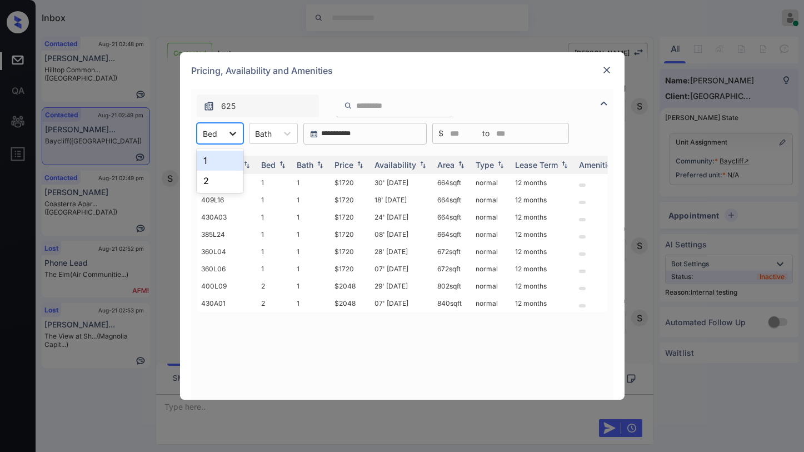
click at [224, 133] on div at bounding box center [233, 133] width 20 height 20
click at [220, 174] on div "2" at bounding box center [220, 181] width 47 height 20
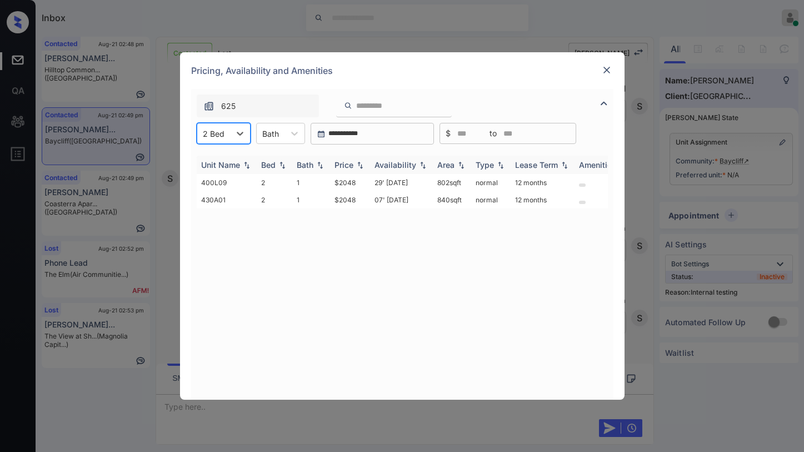
click at [343, 161] on div "Price" at bounding box center [344, 164] width 19 height 9
click at [344, 161] on div "Price" at bounding box center [344, 164] width 19 height 9
click at [346, 161] on div "Price" at bounding box center [344, 164] width 19 height 9
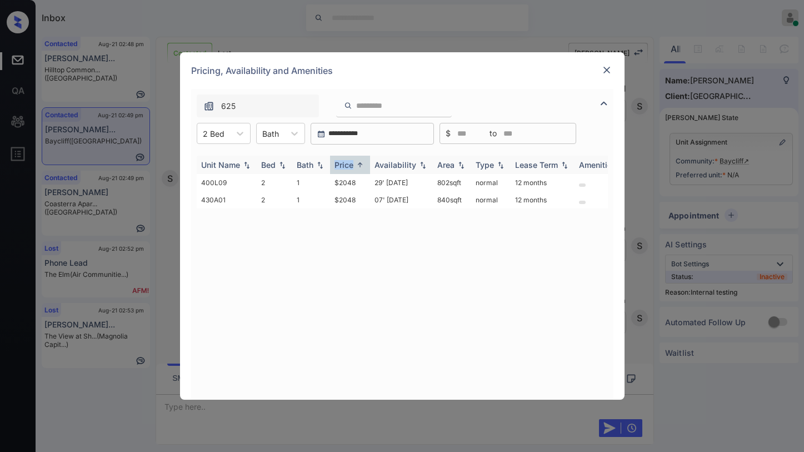
click at [346, 161] on div "Price" at bounding box center [344, 164] width 19 height 9
click at [341, 183] on td "$2048" at bounding box center [350, 182] width 40 height 17
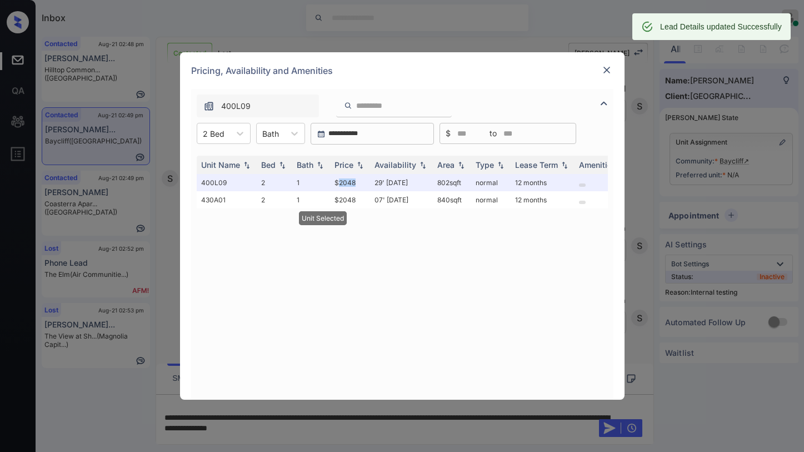
click at [608, 67] on img at bounding box center [606, 69] width 11 height 11
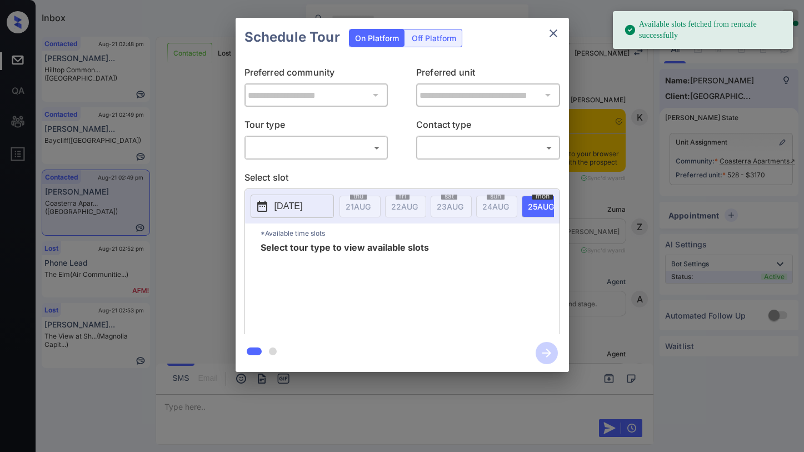
scroll to position [912, 0]
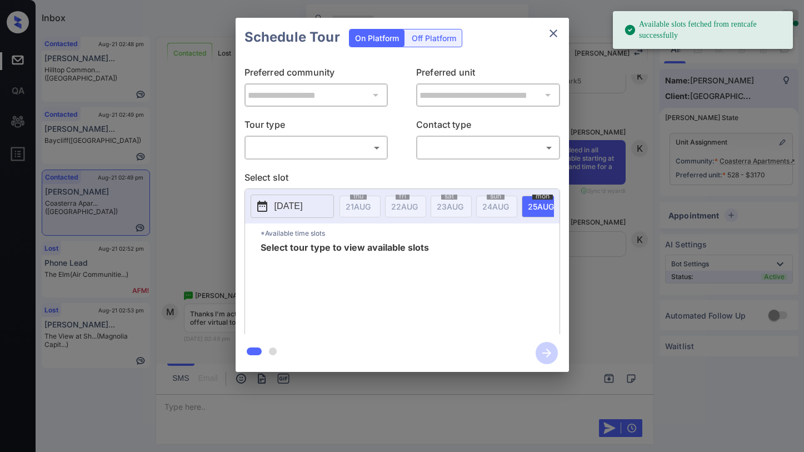
click at [348, 150] on body "Available slots fetched from rentcafe successfully Inbox [PERSON_NAME] Online S…" at bounding box center [402, 226] width 804 height 452
click at [411, 119] on div at bounding box center [402, 226] width 804 height 452
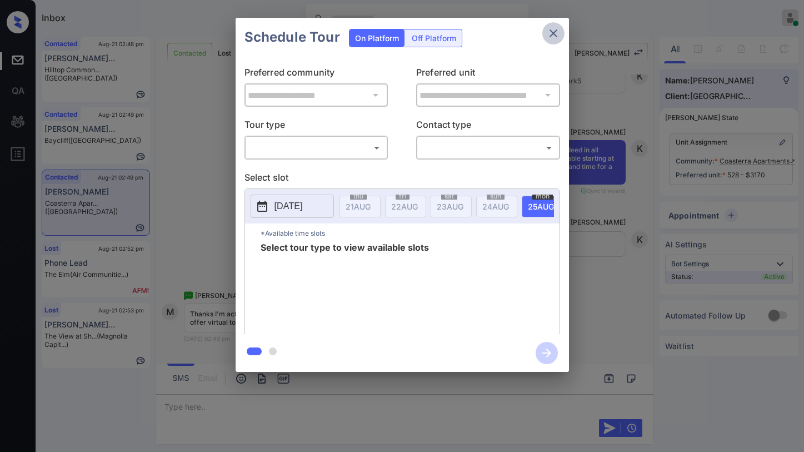
click at [554, 37] on icon "close" at bounding box center [553, 33] width 13 height 13
